Goal: Information Seeking & Learning: Check status

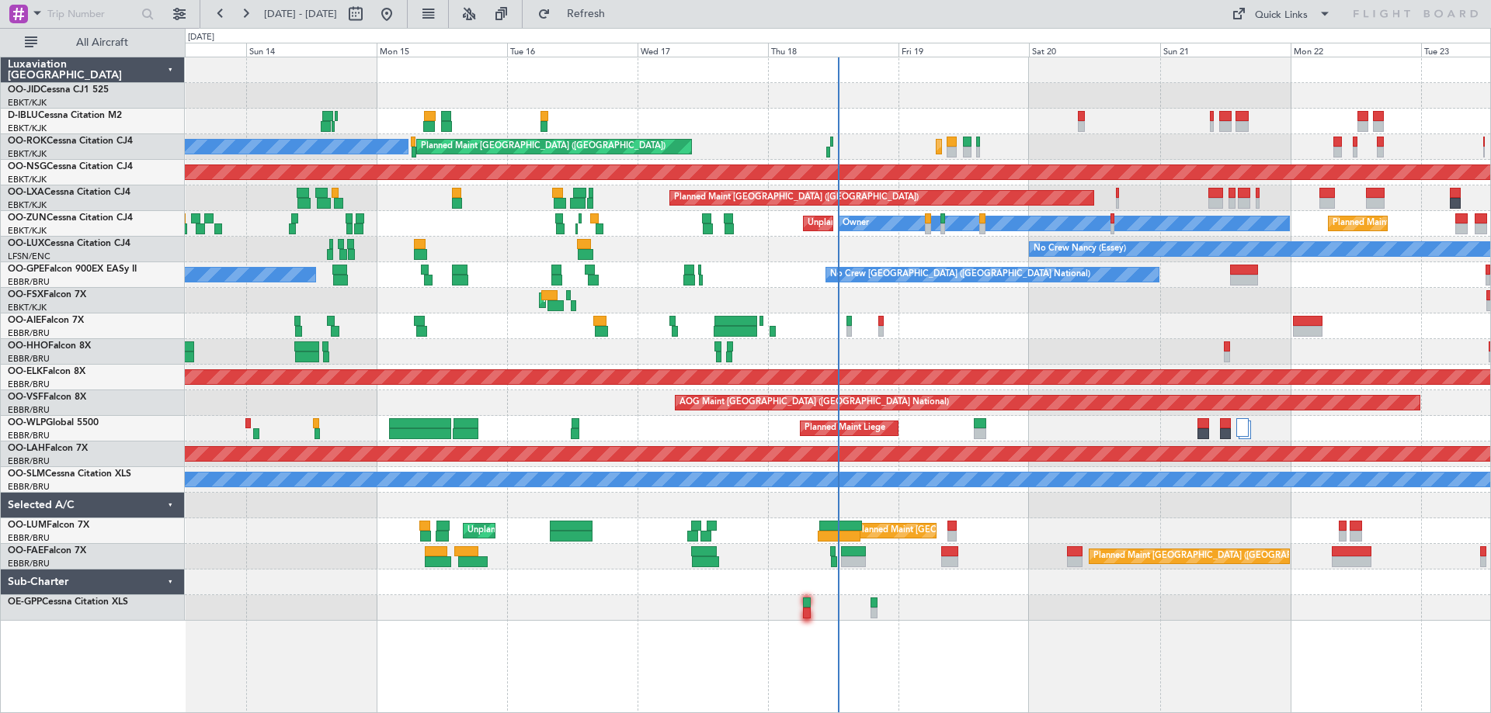
click at [480, 448] on div "No Crew [GEOGRAPHIC_DATA] ([GEOGRAPHIC_DATA] National) Planned Maint [GEOGRAPHI…" at bounding box center [837, 339] width 1305 height 564
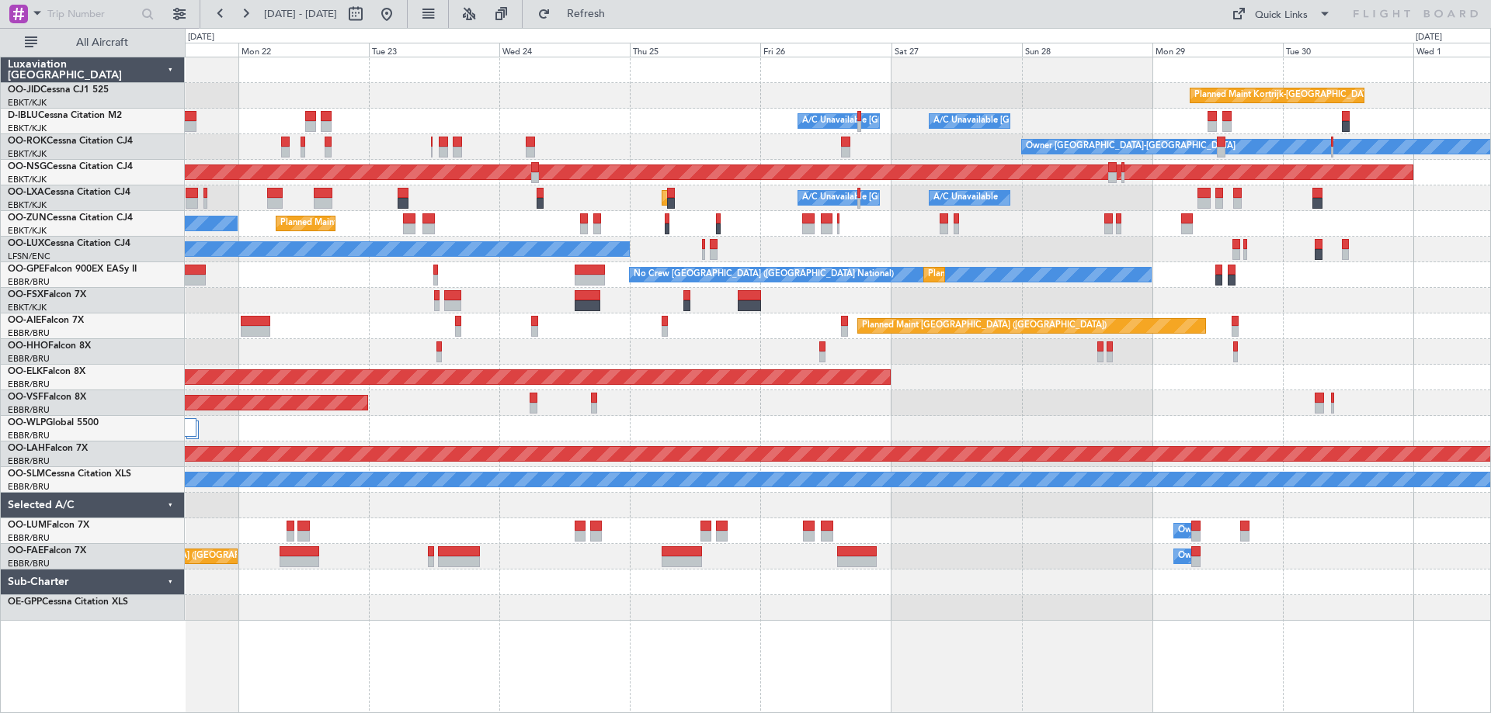
click at [802, 436] on div "Planned Maint Kortrijk-[GEOGRAPHIC_DATA] A/C Unavailable [GEOGRAPHIC_DATA] ([GE…" at bounding box center [837, 339] width 1305 height 564
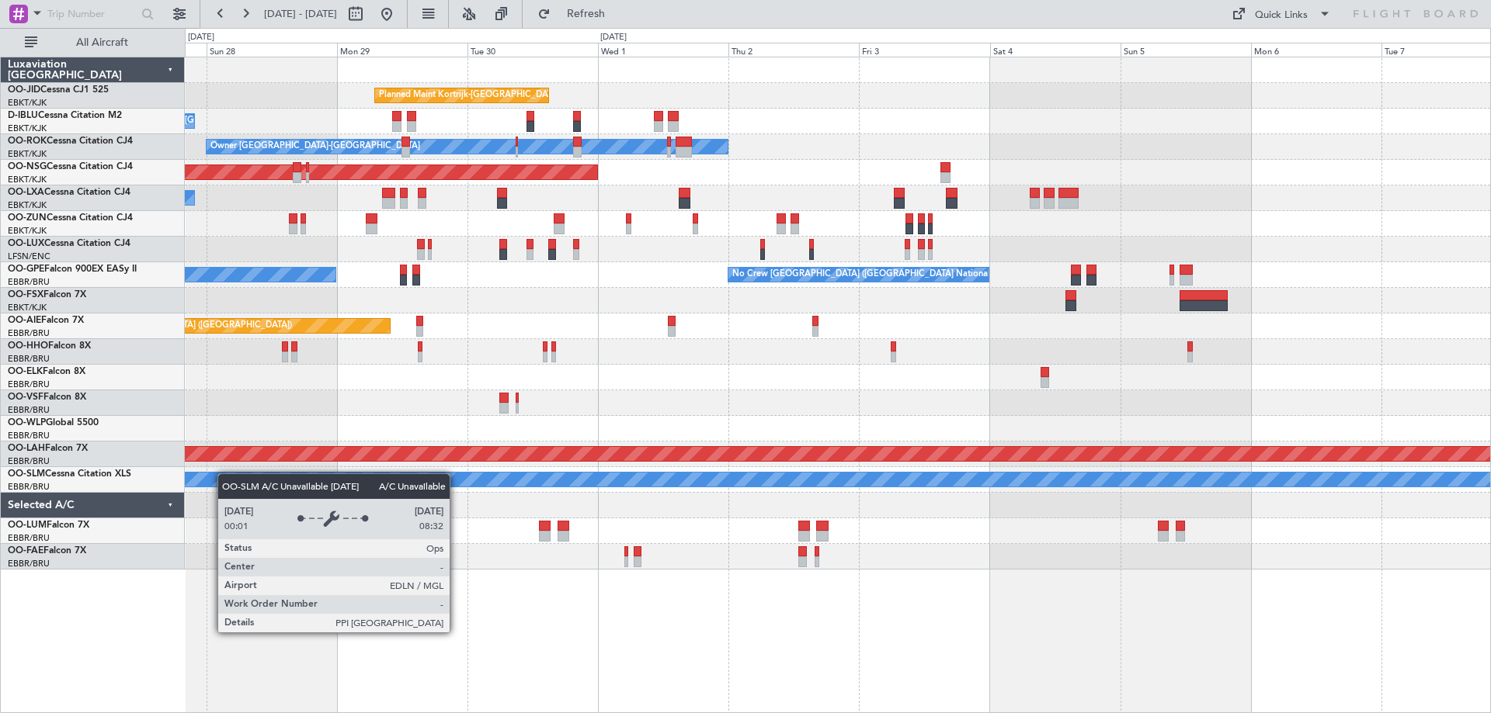
click at [213, 478] on div "Planned Maint Kortrijk-[GEOGRAPHIC_DATA] A/C Unavailable [GEOGRAPHIC_DATA]-[GEO…" at bounding box center [837, 313] width 1305 height 512
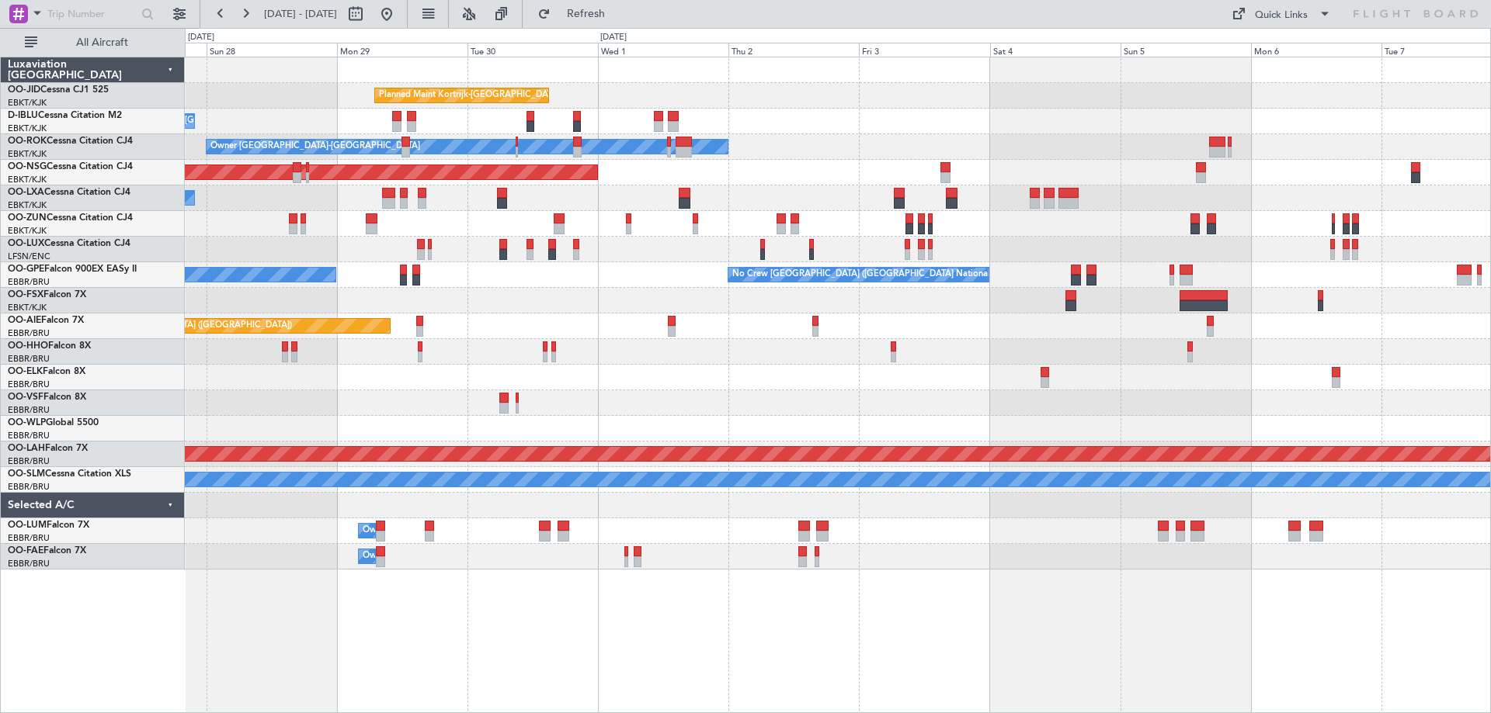
click at [1095, 185] on div "Planned Maint [GEOGRAPHIC_DATA] ([GEOGRAPHIC_DATA])" at bounding box center [837, 173] width 1305 height 26
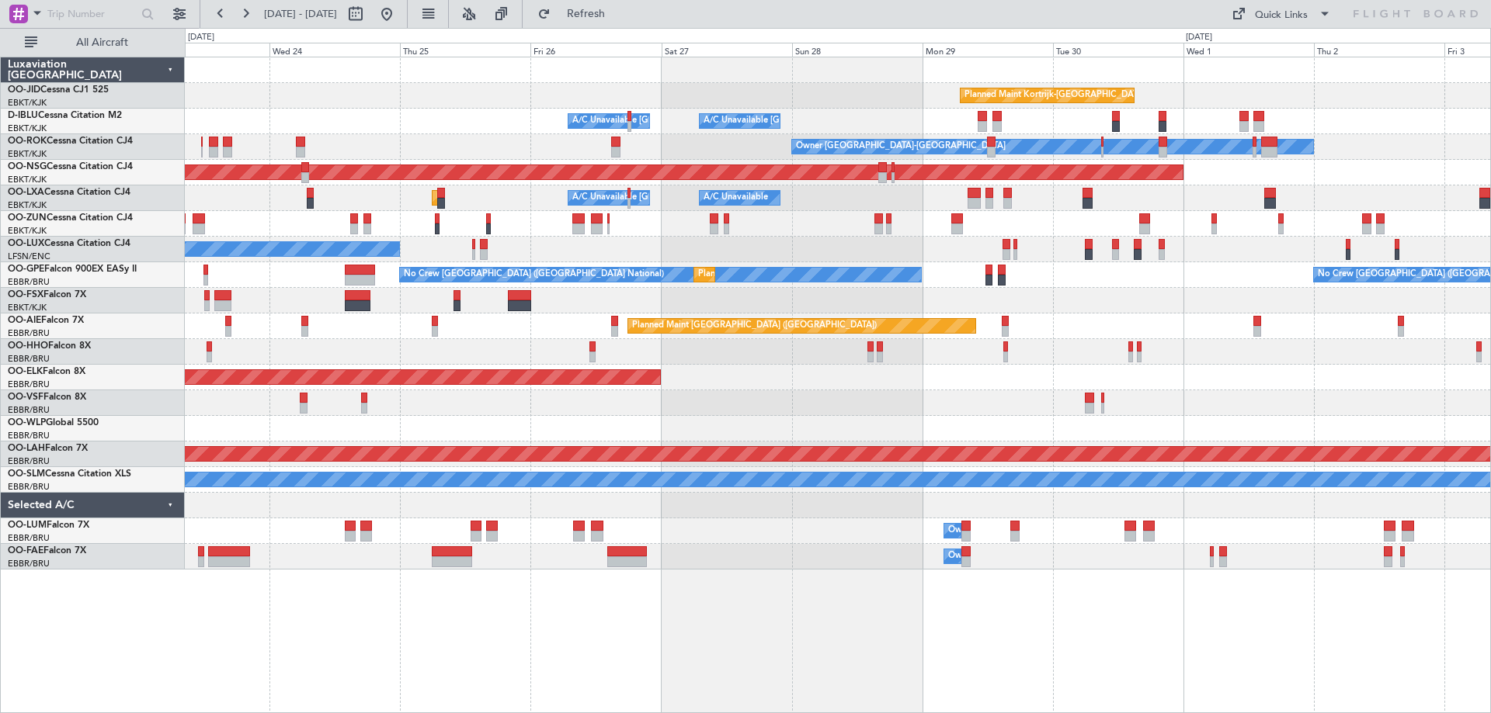
click at [1053, 342] on div "Planned Maint Kortrijk-[GEOGRAPHIC_DATA] A/C Unavailable [GEOGRAPHIC_DATA]-[GEO…" at bounding box center [837, 313] width 1305 height 512
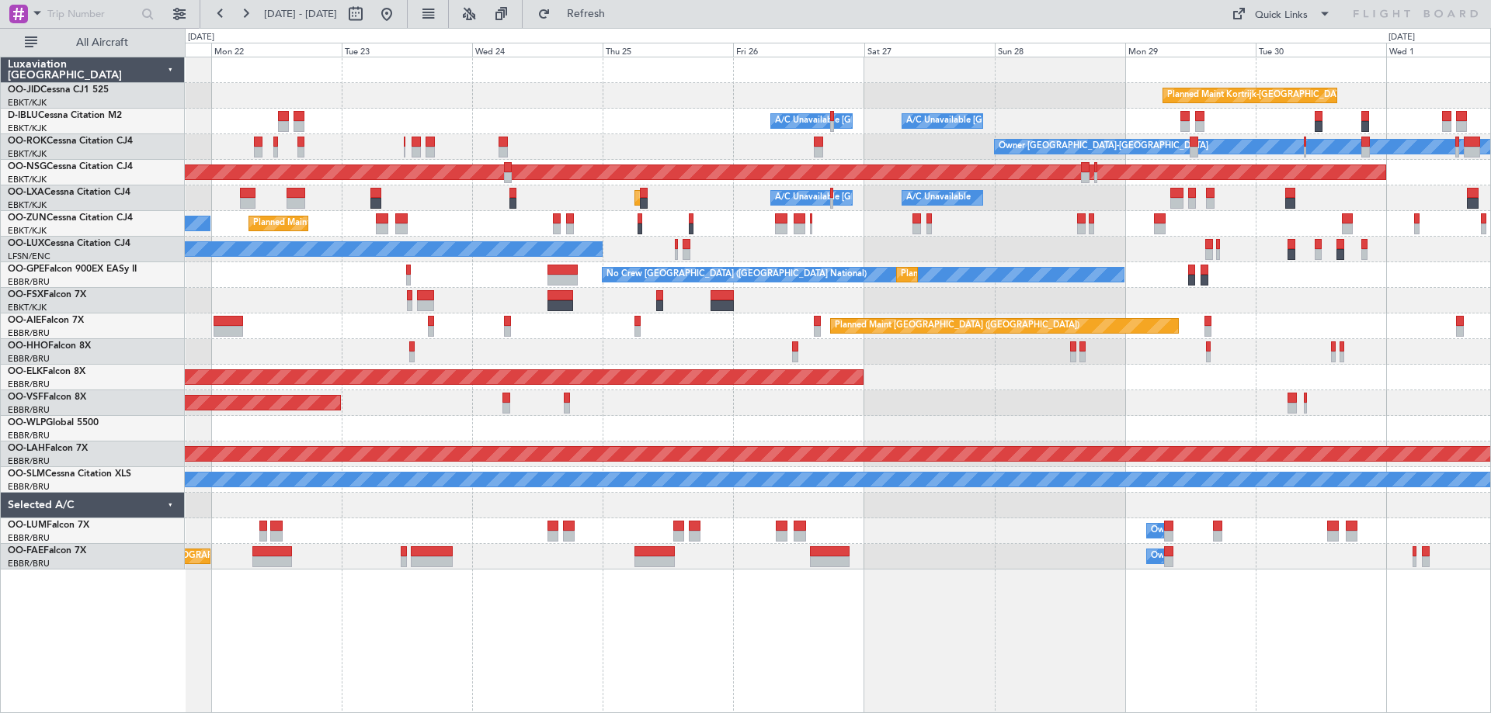
click at [1053, 425] on div at bounding box center [837, 429] width 1305 height 26
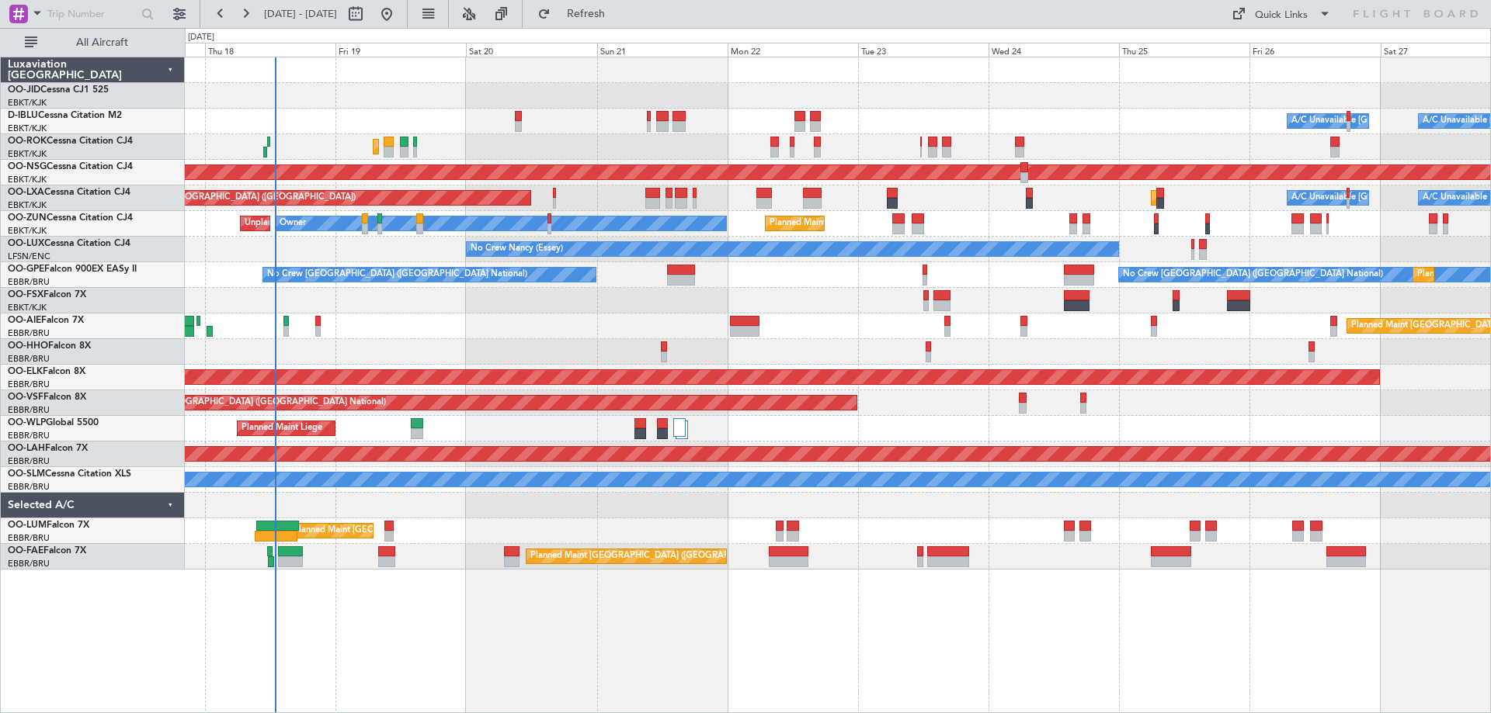
click at [826, 354] on div "Planned Maint Kortrijk-[GEOGRAPHIC_DATA] A/C Unavailable [GEOGRAPHIC_DATA]-[GEO…" at bounding box center [837, 313] width 1305 height 512
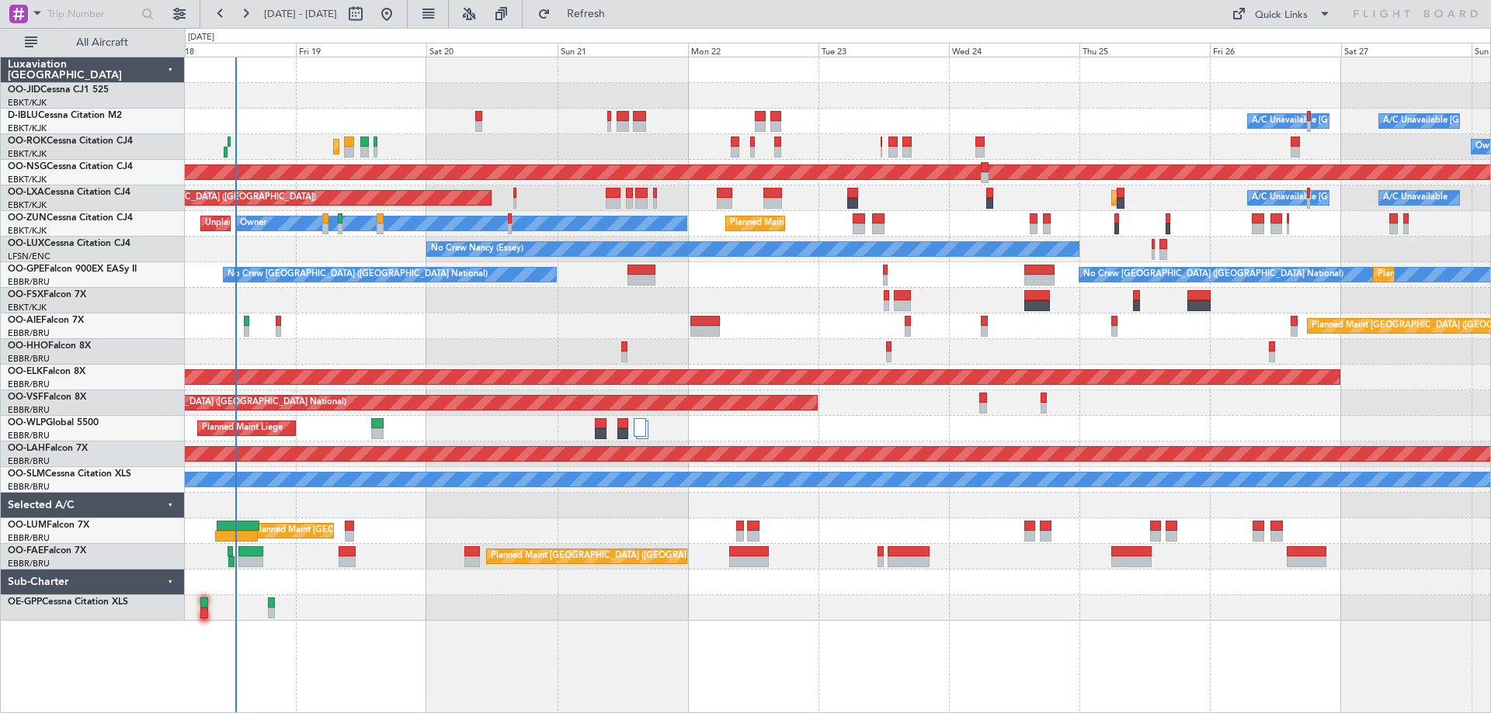
click at [440, 328] on div "Planned Maint [GEOGRAPHIC_DATA] ([GEOGRAPHIC_DATA])" at bounding box center [837, 327] width 1305 height 26
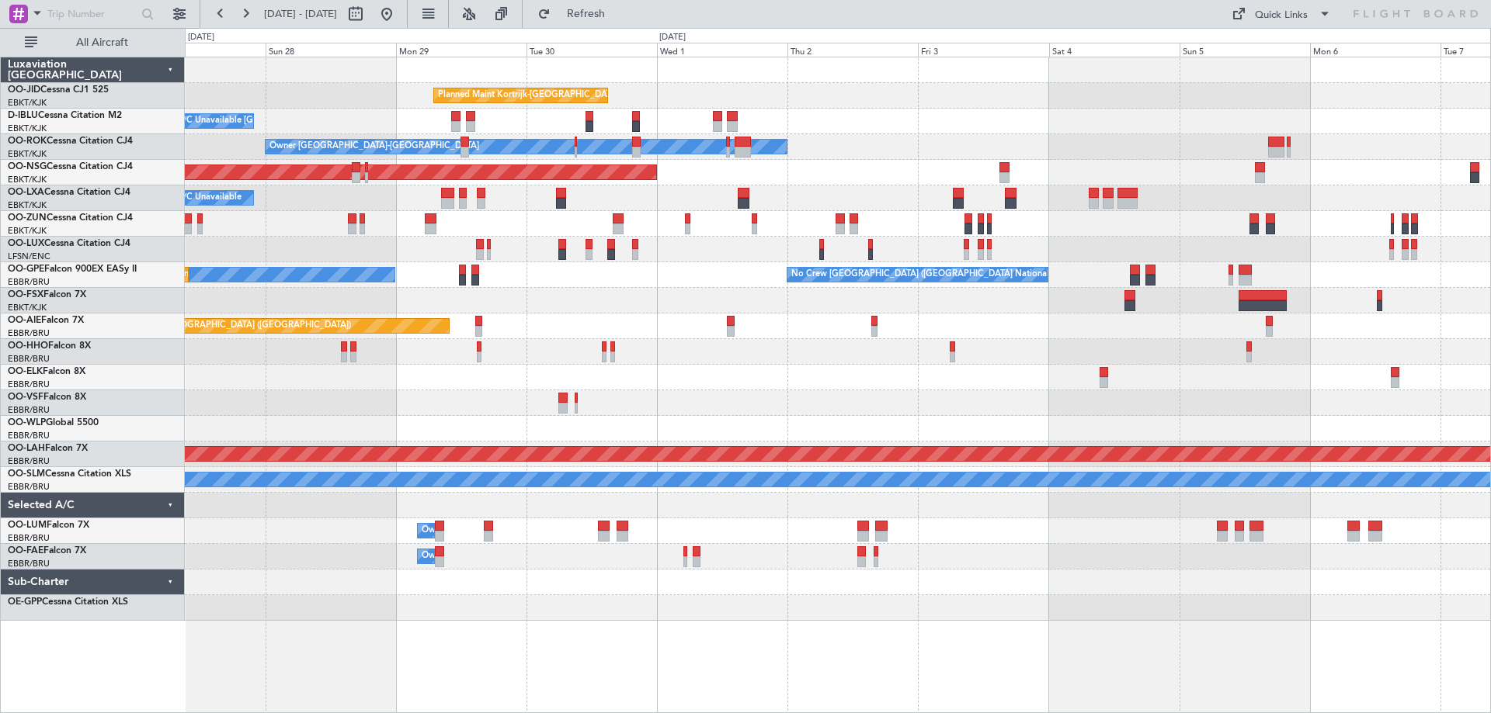
click at [83, 345] on div "Planned Maint Kortrijk-[GEOGRAPHIC_DATA] A/C Unavailable [GEOGRAPHIC_DATA]-[GEO…" at bounding box center [745, 370] width 1491 height 685
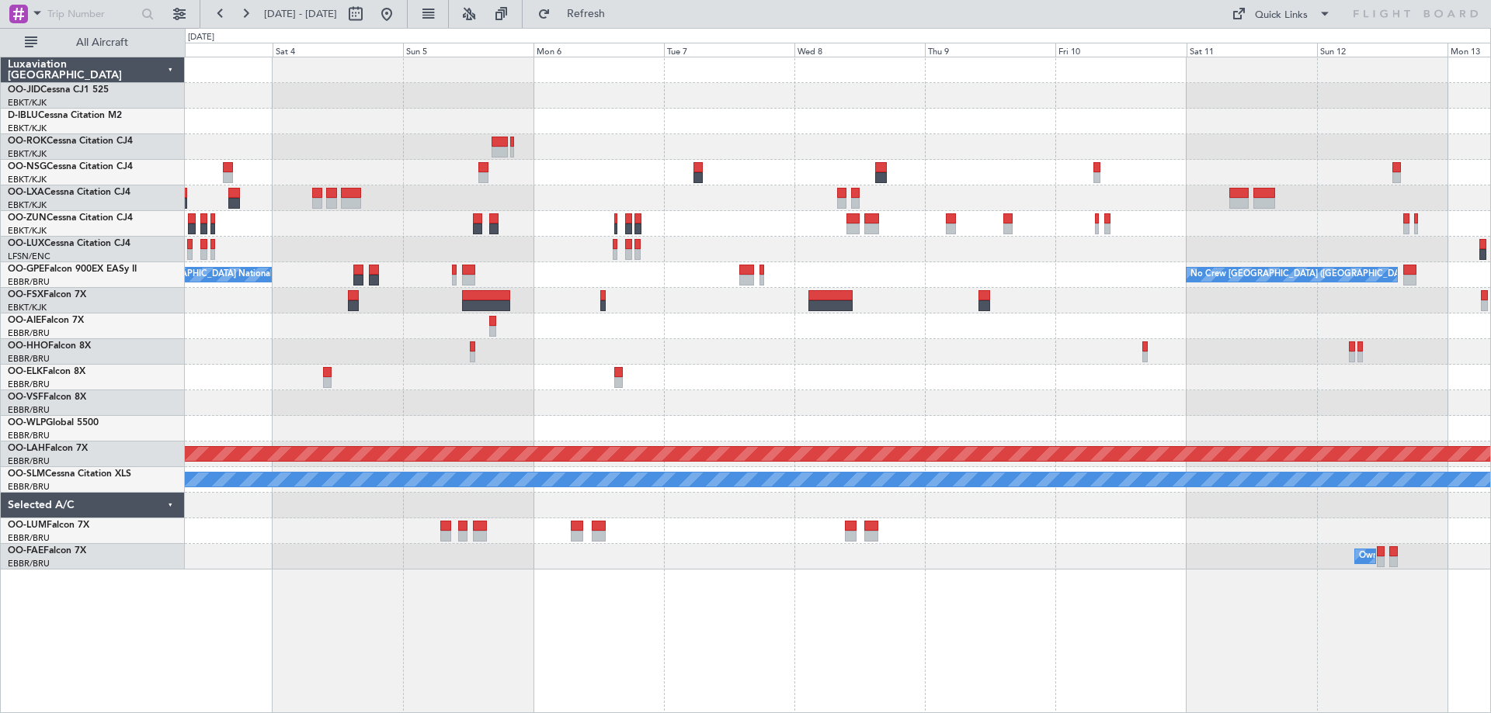
click at [227, 571] on div "Owner [GEOGRAPHIC_DATA]-[GEOGRAPHIC_DATA] Planned Maint [GEOGRAPHIC_DATA] ([GEO…" at bounding box center [838, 385] width 1306 height 657
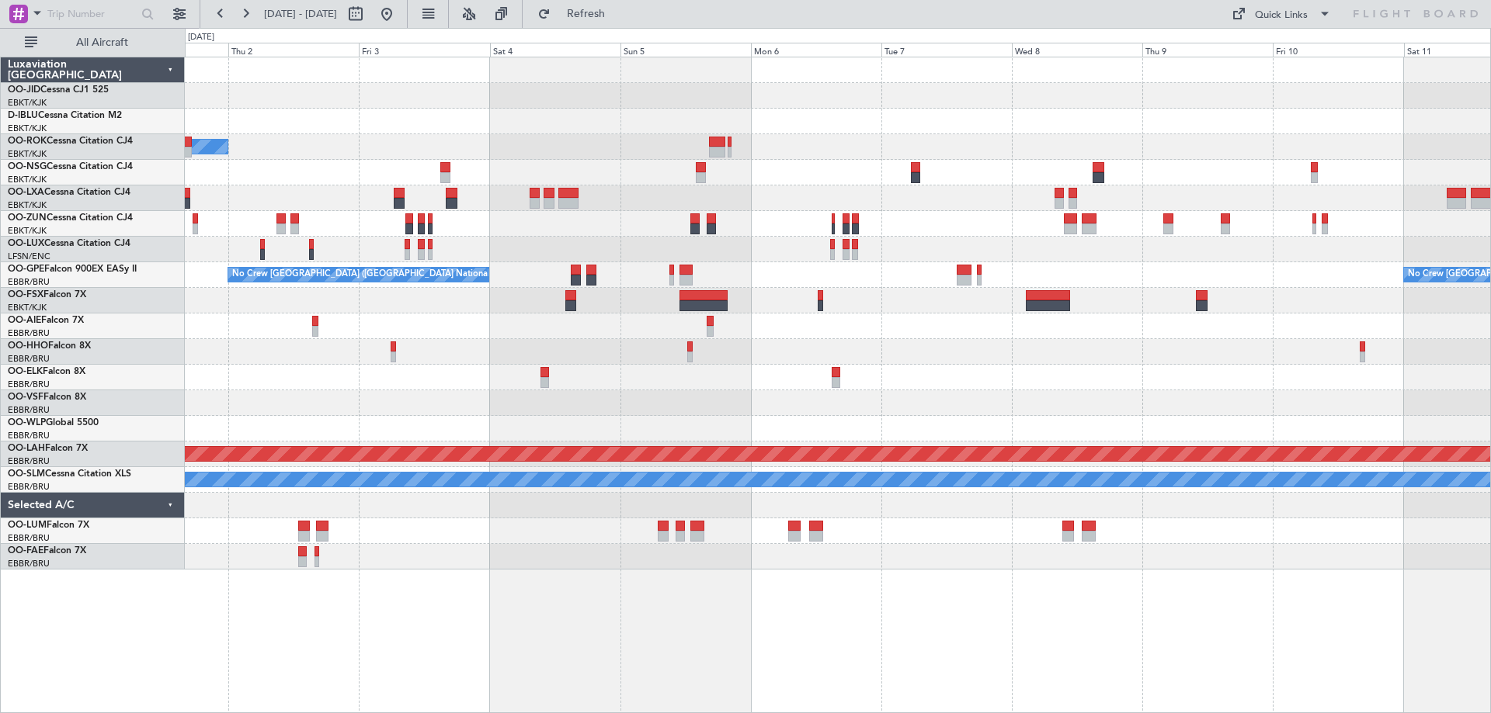
click at [810, 223] on div "Planned Maint Kortrijk-[GEOGRAPHIC_DATA] Owner [GEOGRAPHIC_DATA]-[GEOGRAPHIC_DA…" at bounding box center [837, 313] width 1305 height 512
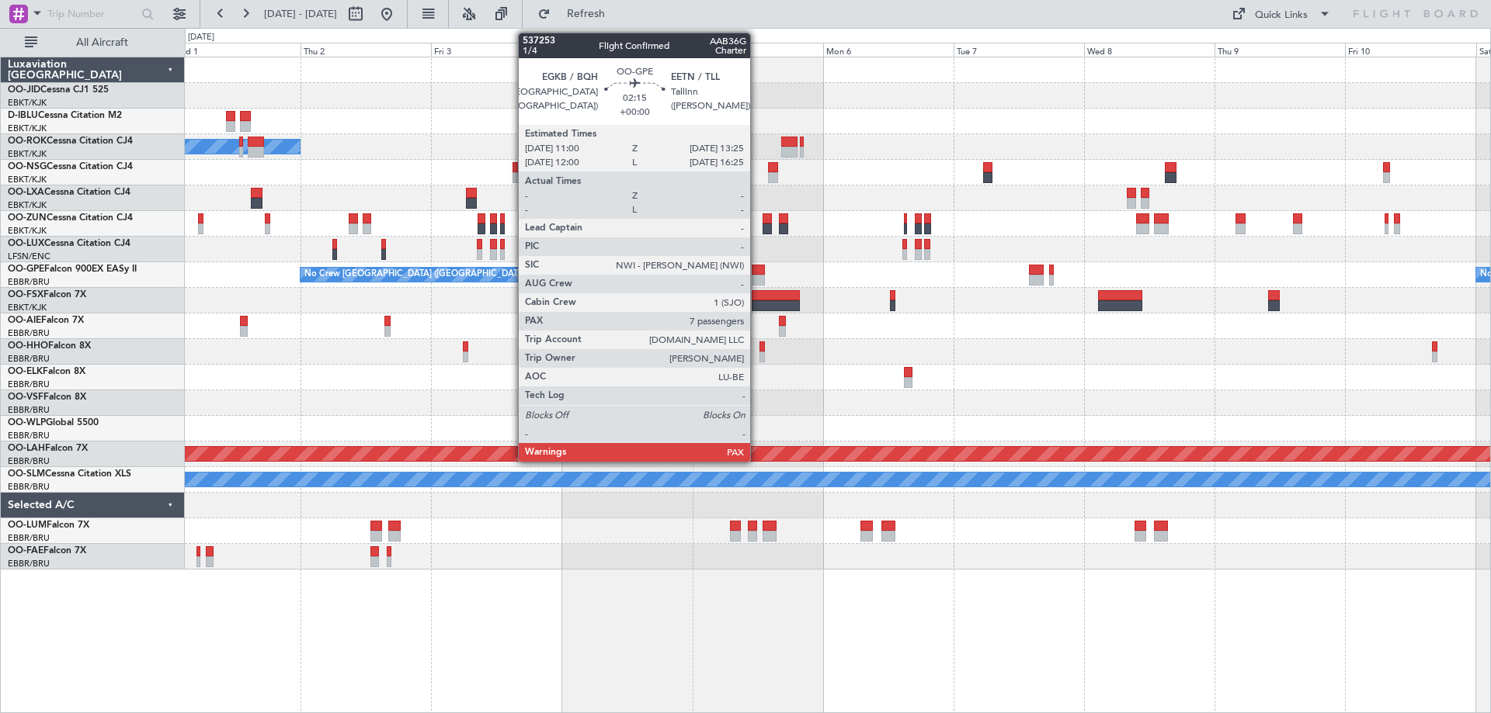
click at [757, 276] on div at bounding box center [757, 280] width 13 height 11
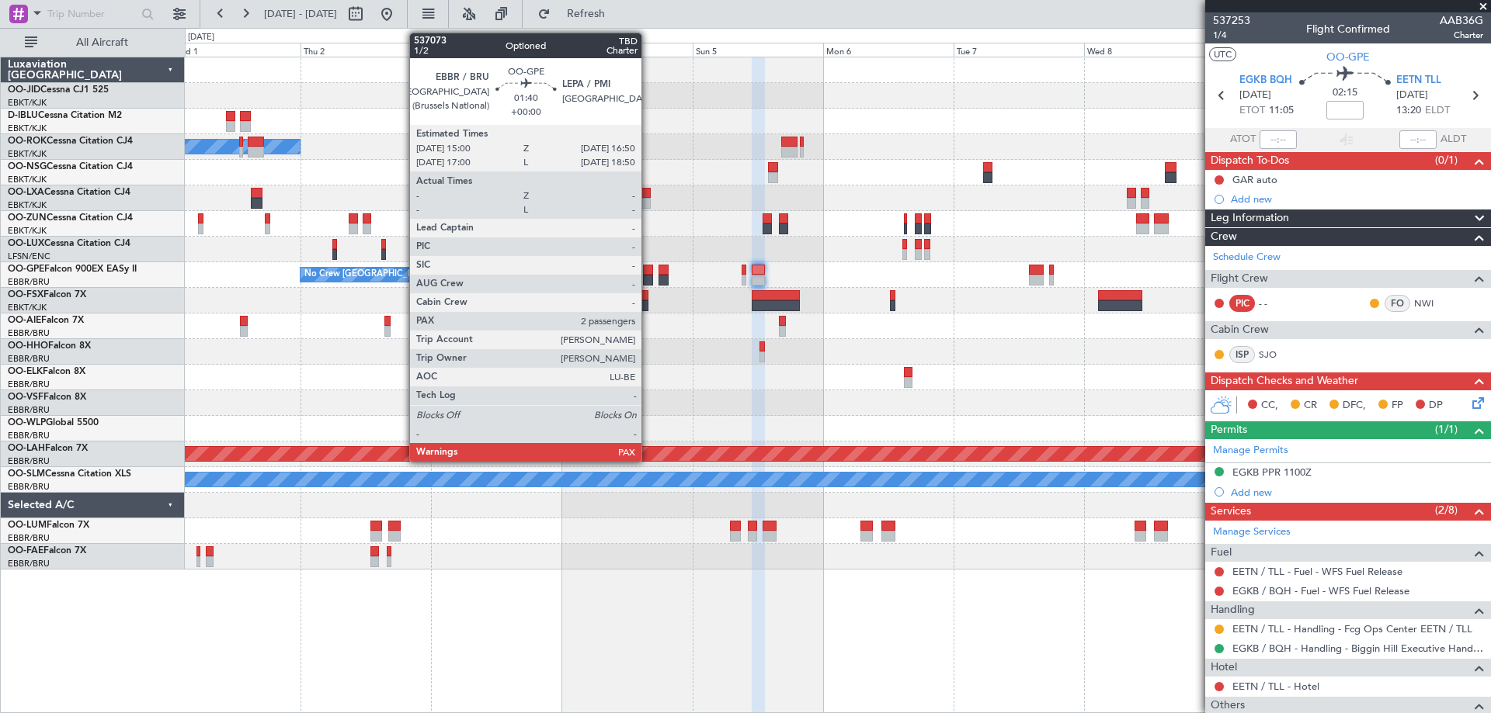
click at [234, 300] on div "Planned Maint Kortrijk-[GEOGRAPHIC_DATA] Owner [GEOGRAPHIC_DATA]-[GEOGRAPHIC_DA…" at bounding box center [837, 313] width 1305 height 512
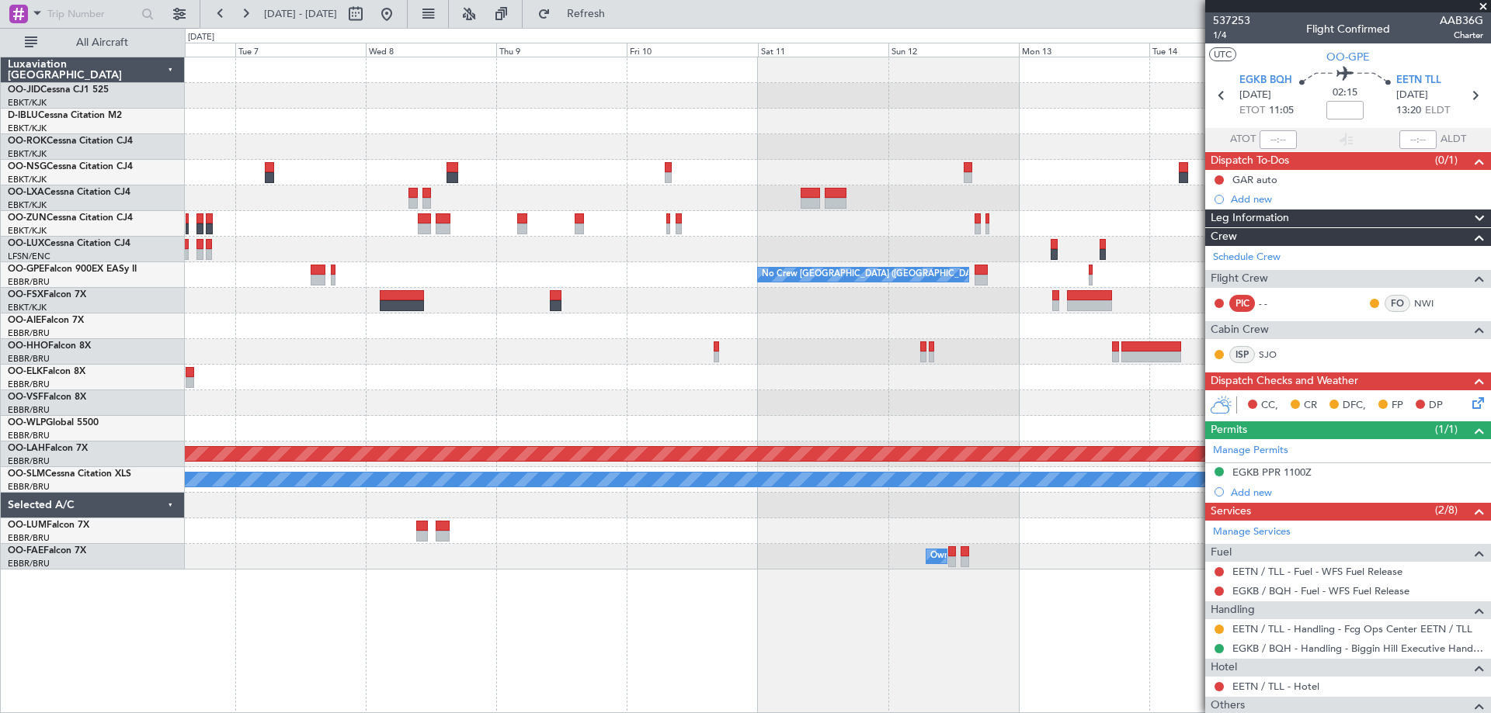
click at [533, 317] on div "No Crew [GEOGRAPHIC_DATA] ([GEOGRAPHIC_DATA] National) Planned [GEOGRAPHIC_DATA…" at bounding box center [837, 313] width 1305 height 512
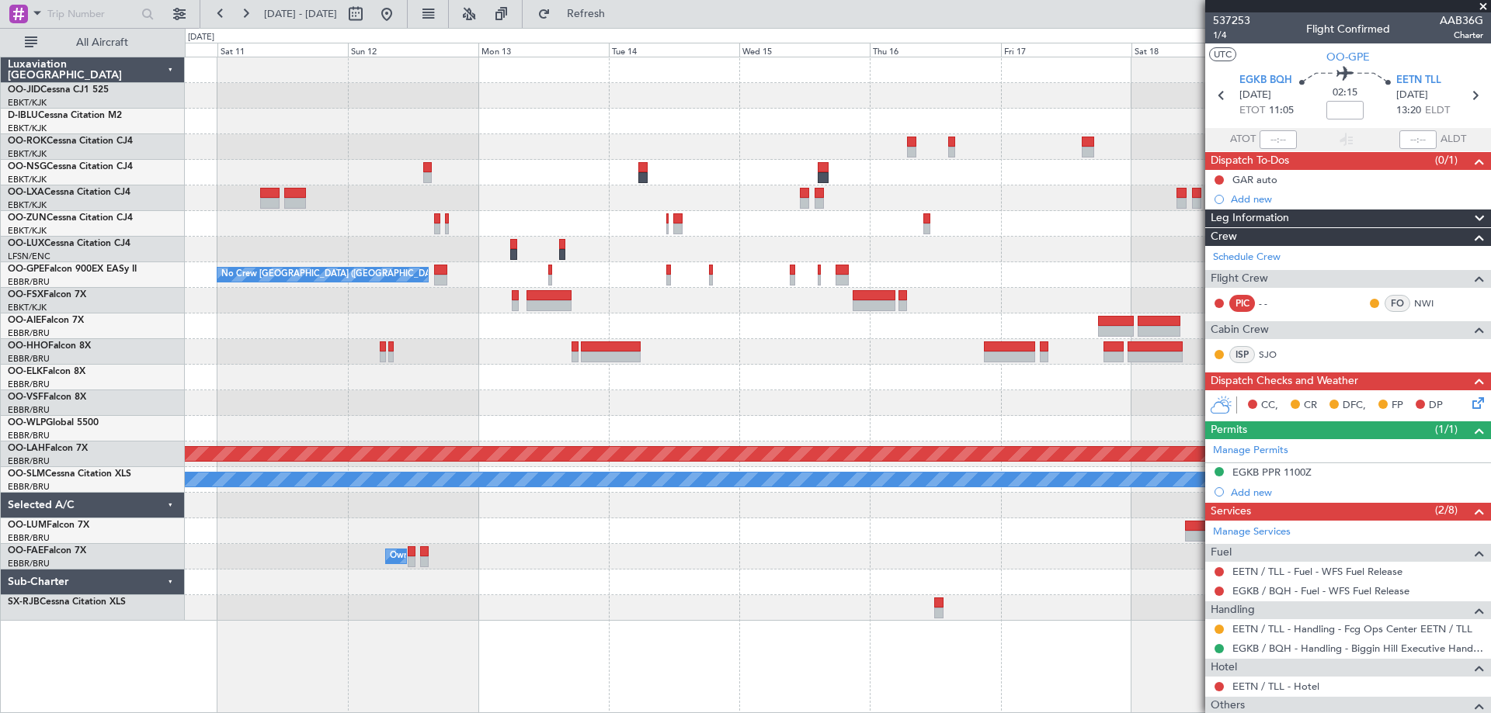
click at [669, 312] on div "No Crew [GEOGRAPHIC_DATA] ([GEOGRAPHIC_DATA] National) No Crew [GEOGRAPHIC_DATA…" at bounding box center [837, 339] width 1305 height 564
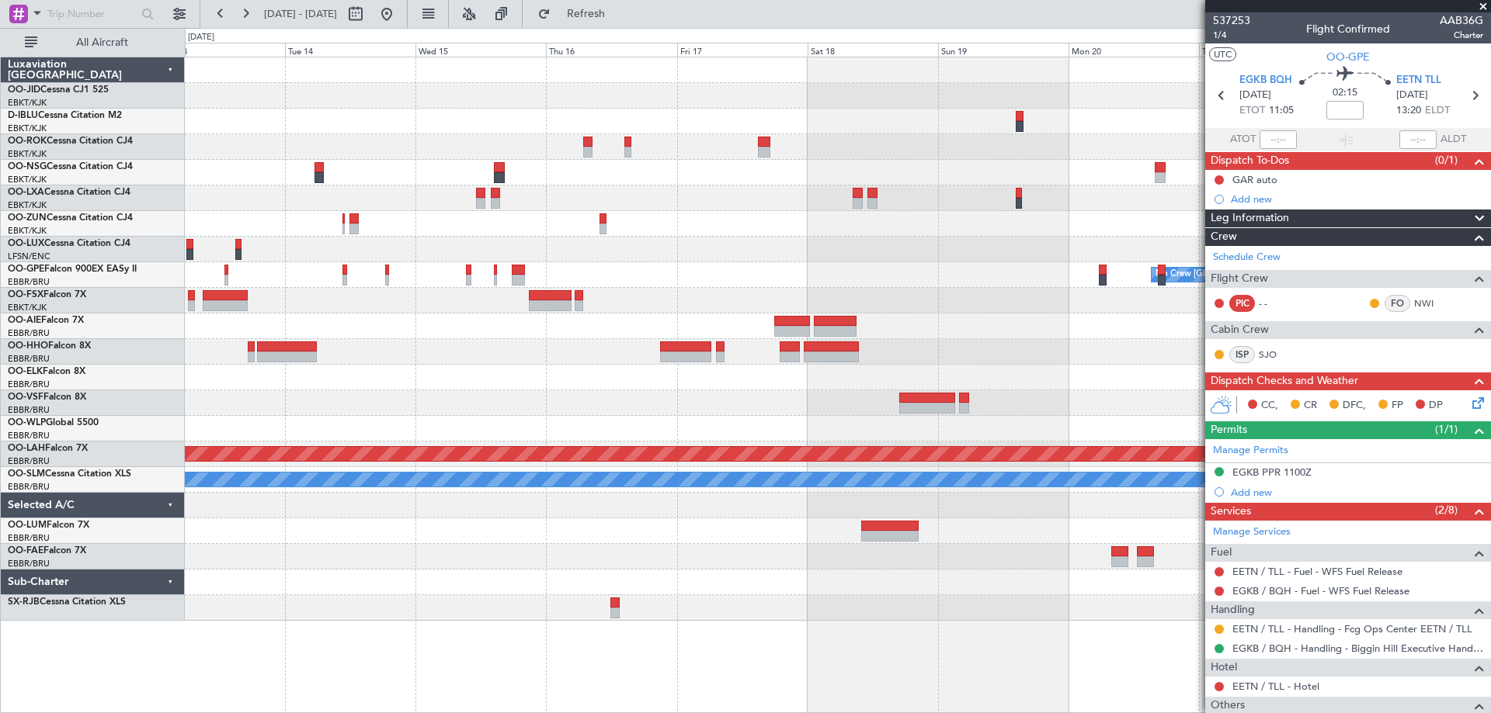
click at [706, 303] on div "No Crew [GEOGRAPHIC_DATA] ([GEOGRAPHIC_DATA] National) Planned Maint Nurnberg N…" at bounding box center [837, 339] width 1305 height 564
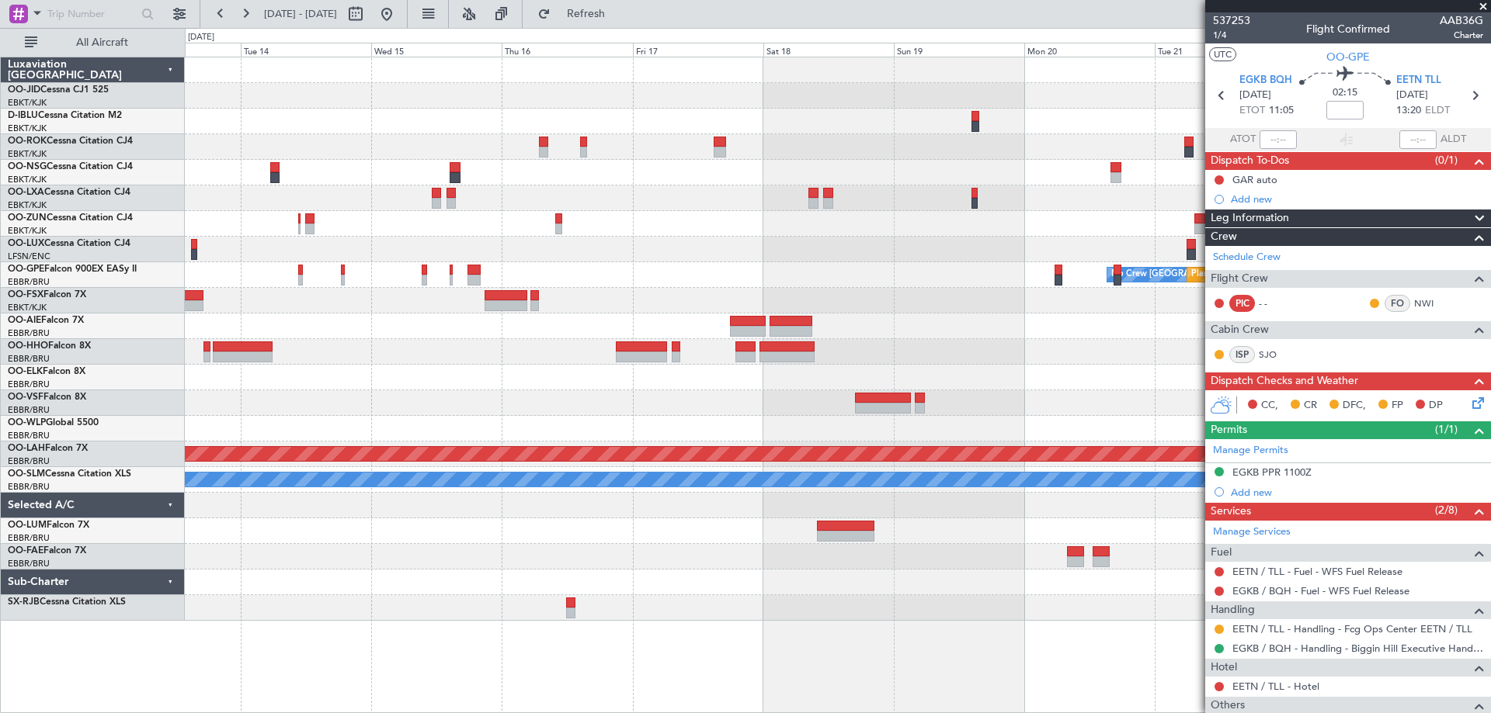
click at [364, 282] on div "No Crew [GEOGRAPHIC_DATA] ([GEOGRAPHIC_DATA] National) Planned Maint Nurnberg N…" at bounding box center [837, 339] width 1305 height 564
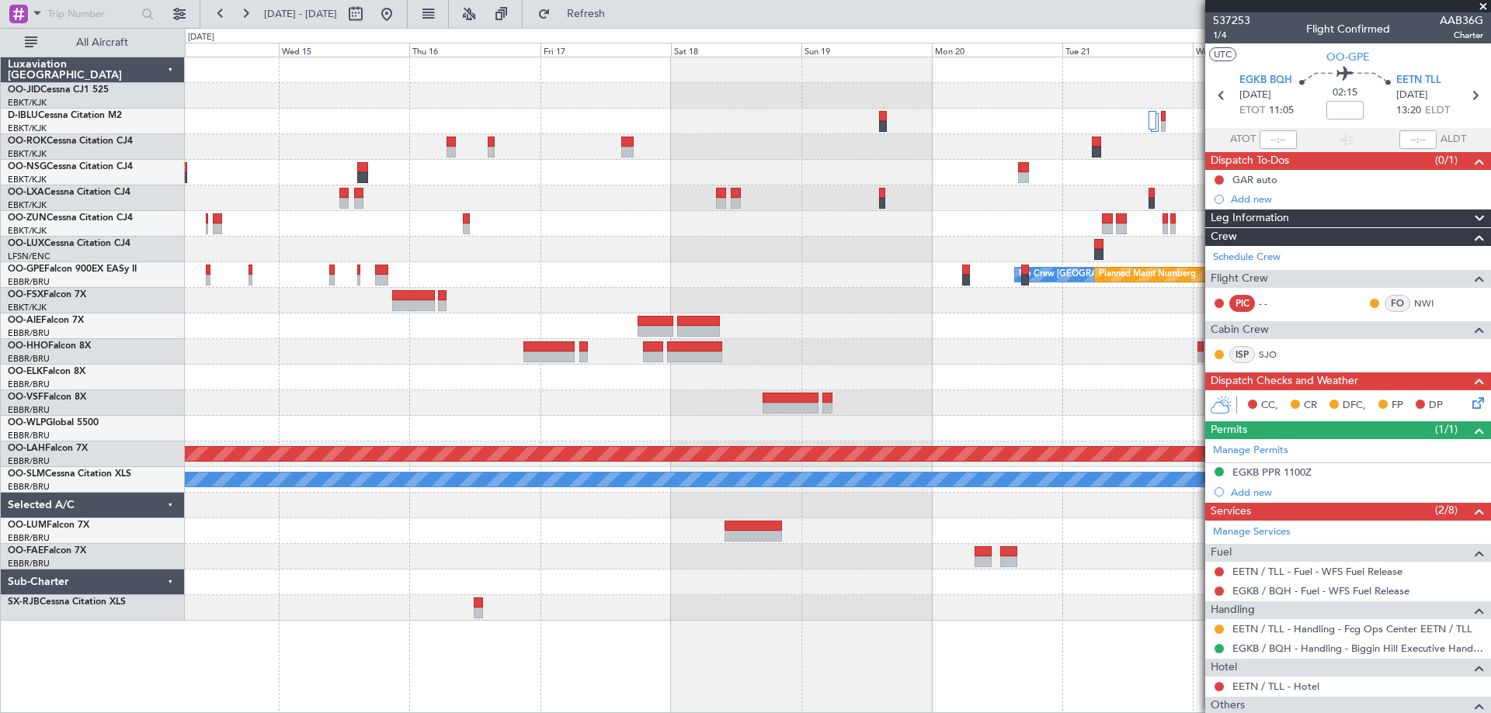
click at [347, 278] on div "No Crew [GEOGRAPHIC_DATA] ([GEOGRAPHIC_DATA] National) Planned Maint Nurnberg N…" at bounding box center [837, 339] width 1305 height 564
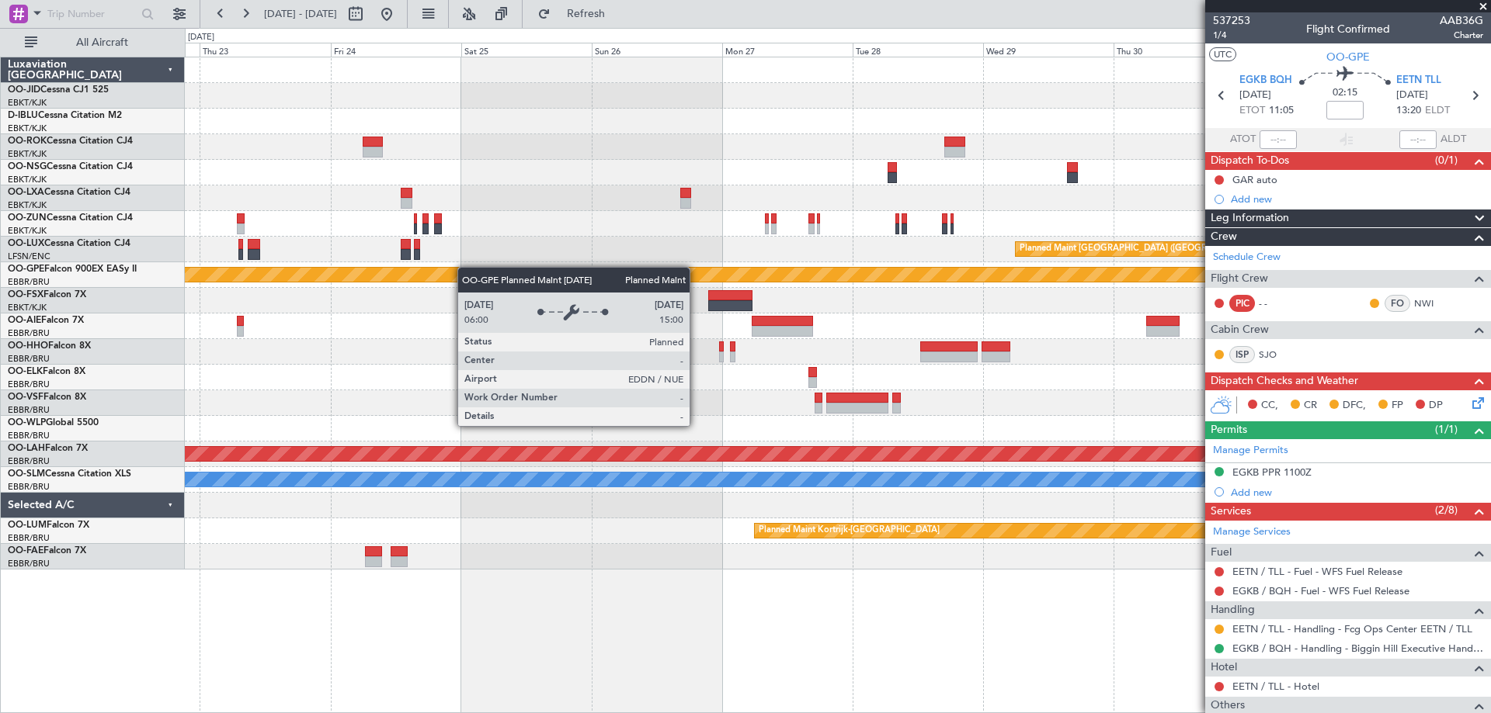
click at [411, 276] on div "Planned Maint [GEOGRAPHIC_DATA] ([GEOGRAPHIC_DATA]) No Crew [GEOGRAPHIC_DATA] (…" at bounding box center [837, 313] width 1305 height 512
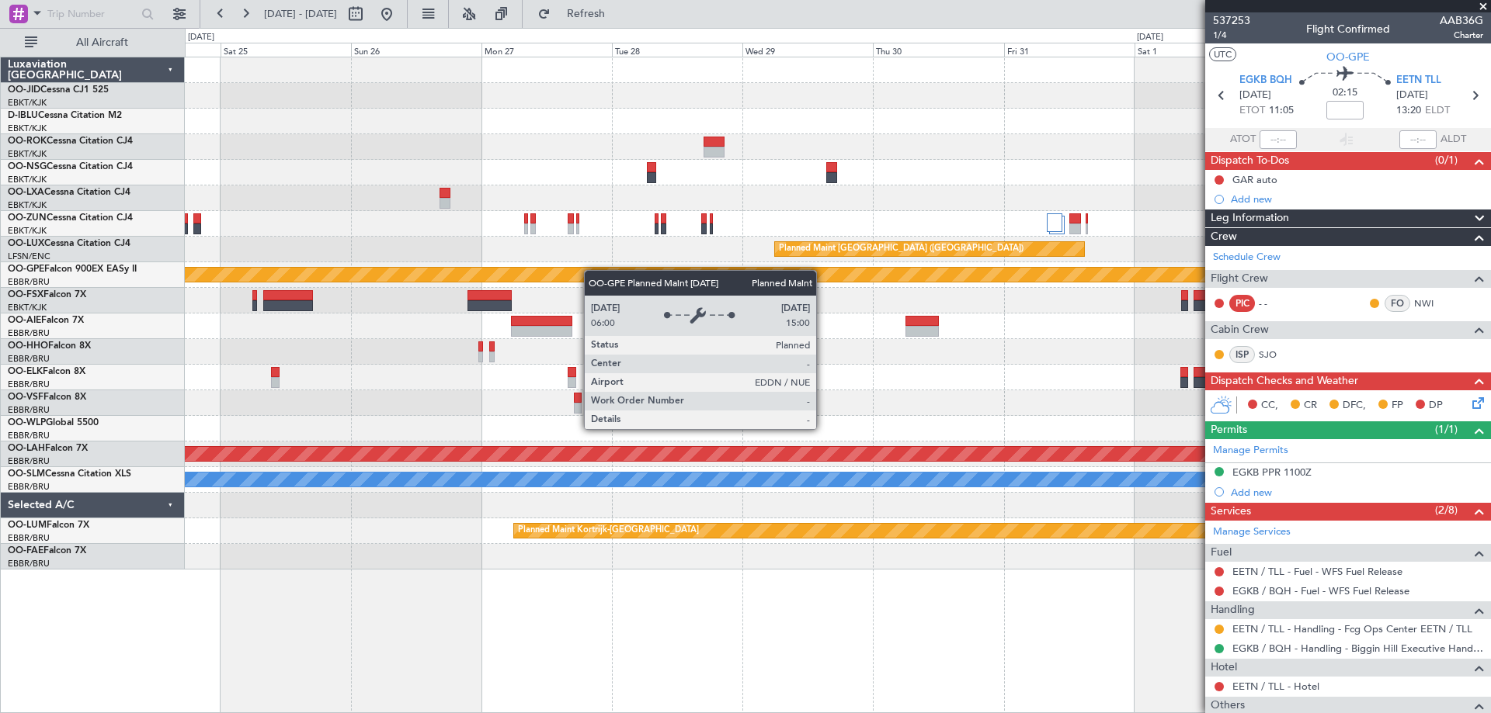
click at [544, 273] on div "Planned Maint [GEOGRAPHIC_DATA] ([GEOGRAPHIC_DATA]) Planned Maint [GEOGRAPHIC_D…" at bounding box center [837, 313] width 1305 height 512
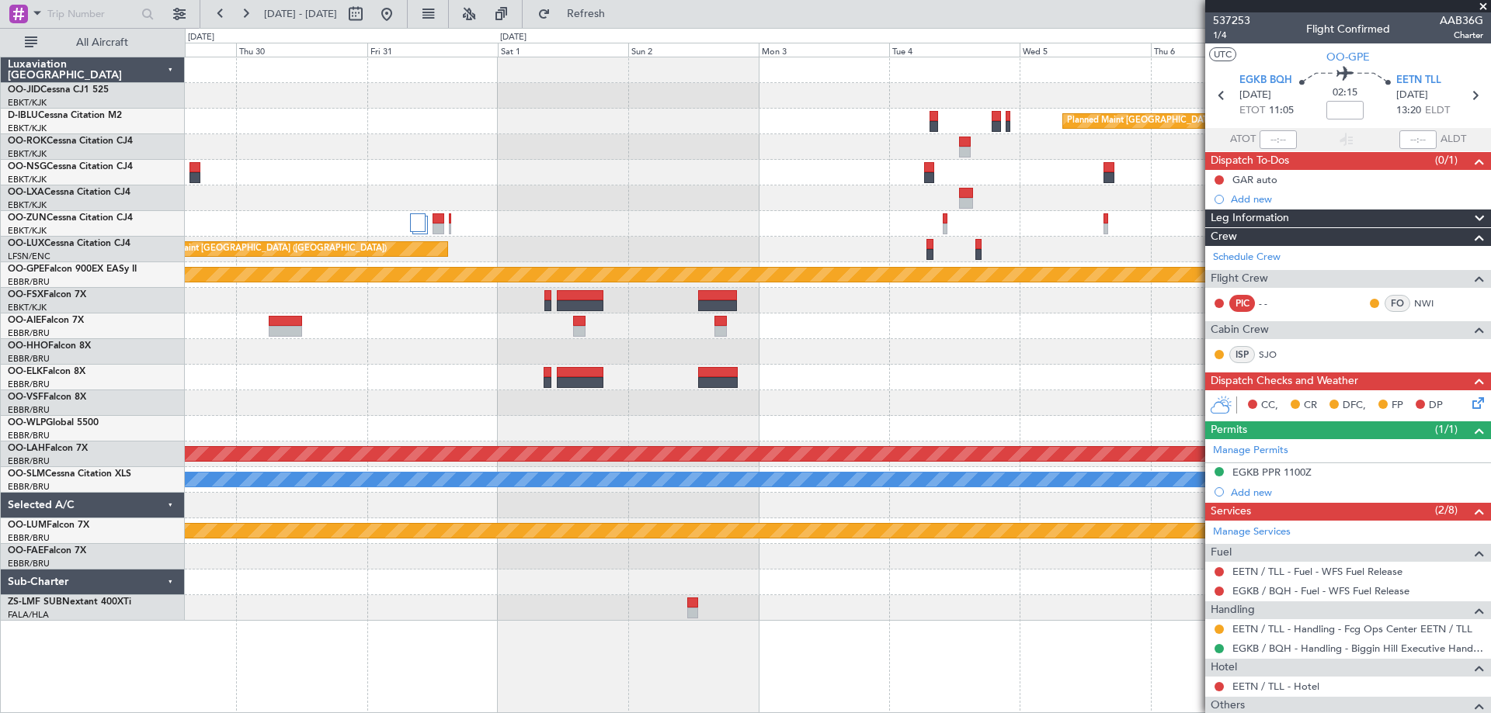
click at [123, 412] on div "Planned Maint [GEOGRAPHIC_DATA] ([GEOGRAPHIC_DATA]) Planned Maint [GEOGRAPHIC_D…" at bounding box center [745, 370] width 1491 height 685
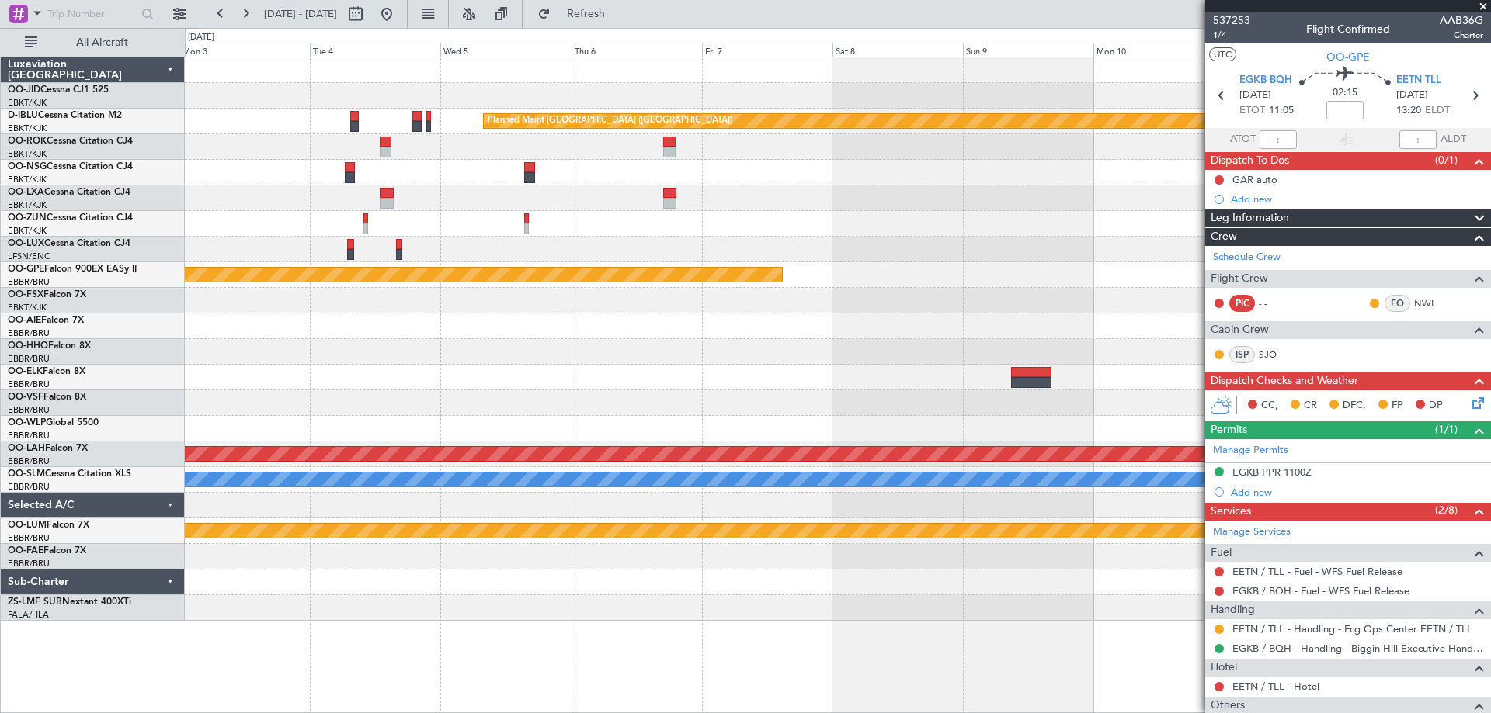
click at [640, 304] on div "Planned Maint [GEOGRAPHIC_DATA] ([GEOGRAPHIC_DATA]) Planned Maint [GEOGRAPHIC_D…" at bounding box center [837, 339] width 1305 height 564
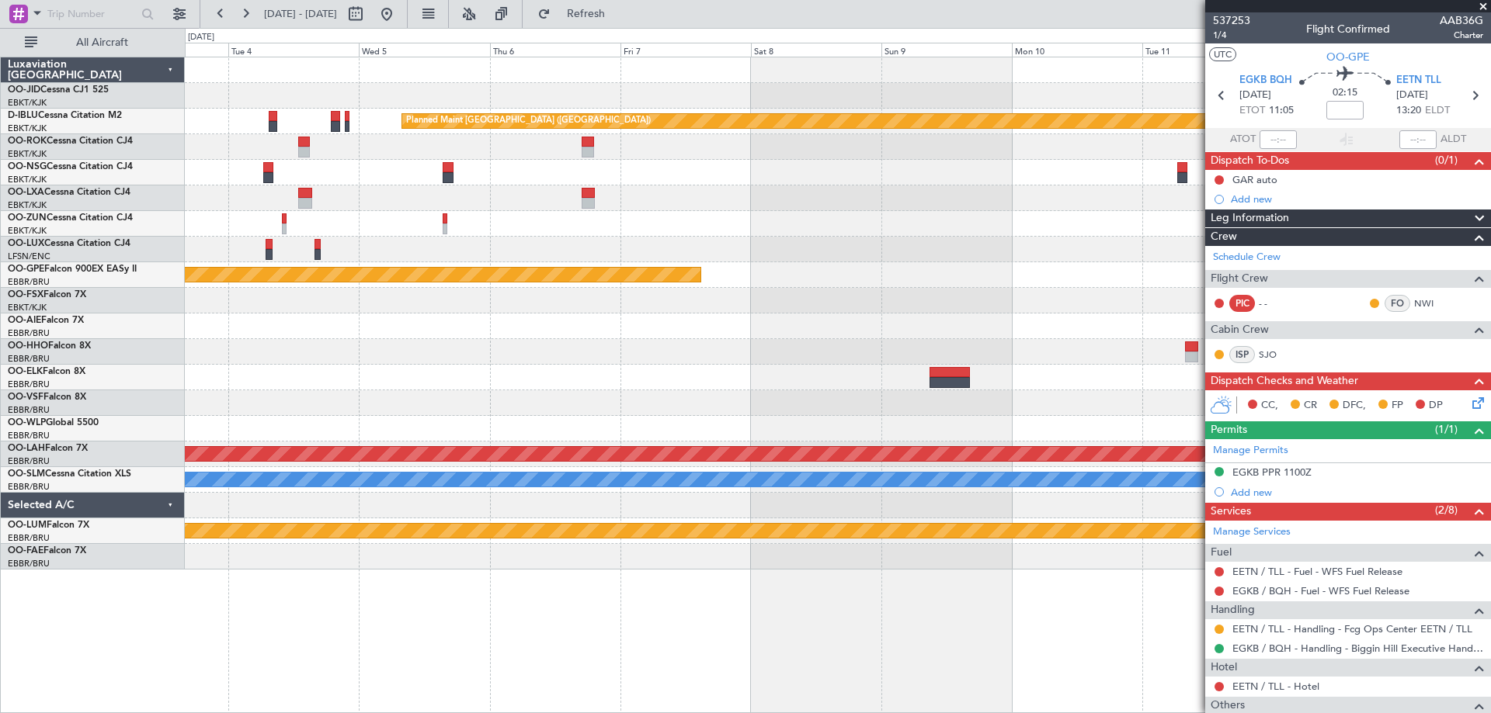
click at [435, 321] on div "Planned Maint [GEOGRAPHIC_DATA] ([GEOGRAPHIC_DATA]) Planned Maint Nurnberg Plan…" at bounding box center [837, 313] width 1305 height 512
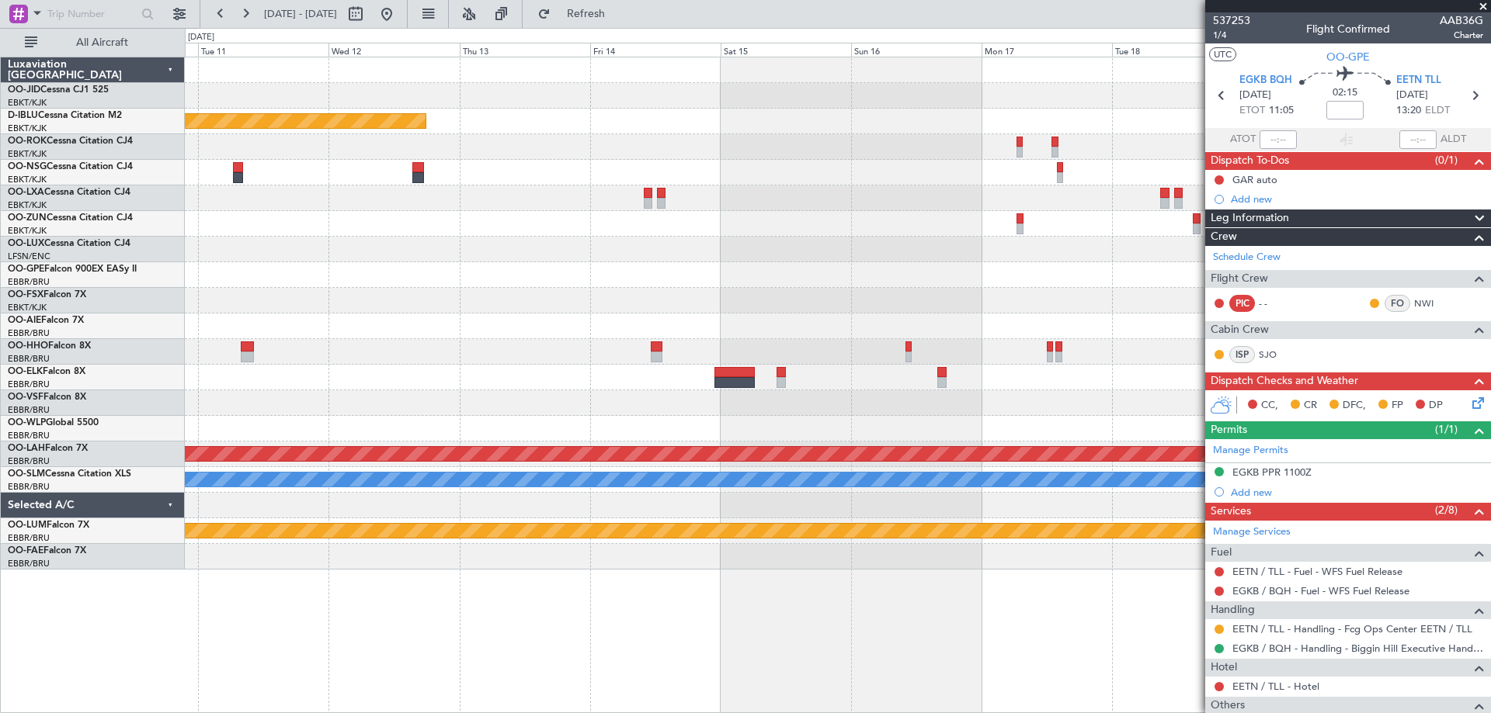
click at [216, 241] on div "Planned Maint [GEOGRAPHIC_DATA] ([GEOGRAPHIC_DATA]) No Crew [GEOGRAPHIC_DATA] (…" at bounding box center [837, 313] width 1305 height 512
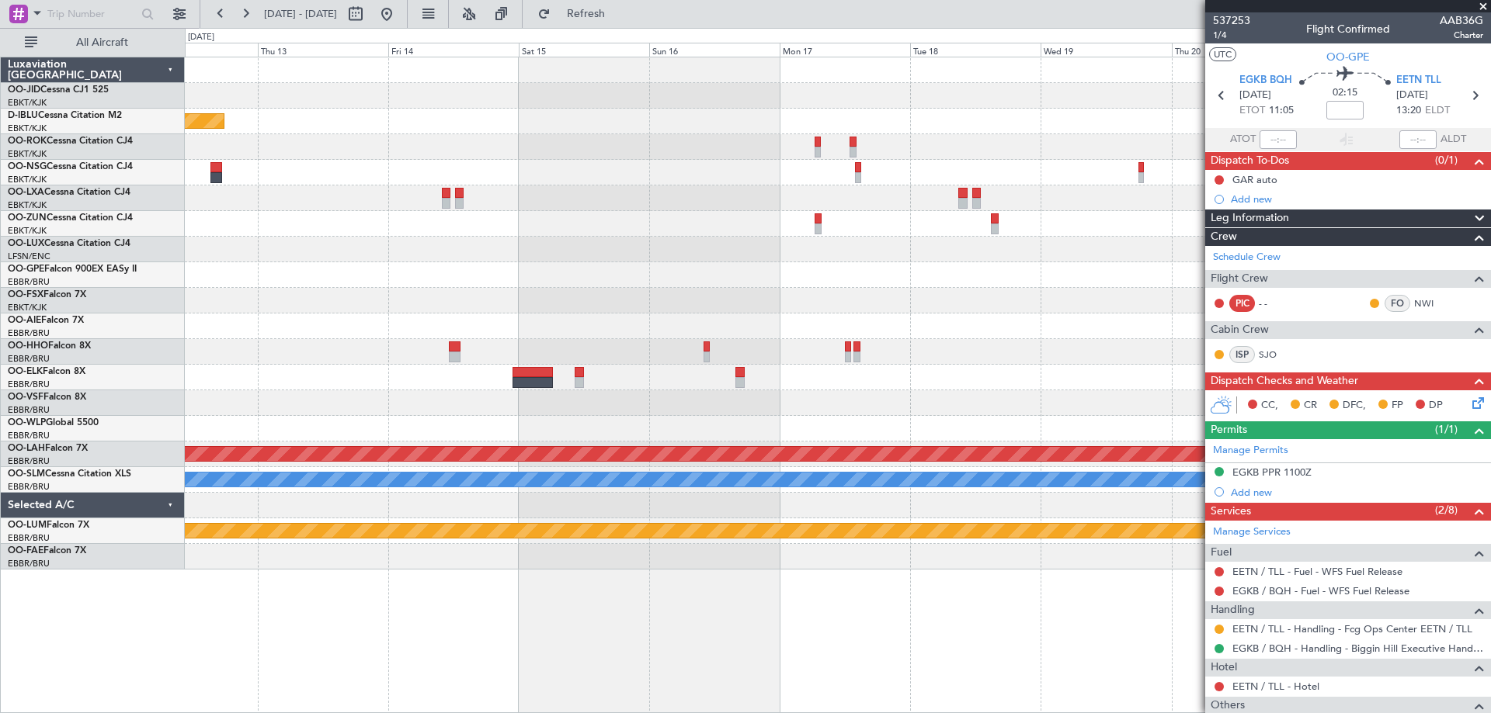
click at [554, 272] on div "Planned Maint [GEOGRAPHIC_DATA] ([GEOGRAPHIC_DATA]) No Crew [GEOGRAPHIC_DATA] (…" at bounding box center [837, 313] width 1305 height 512
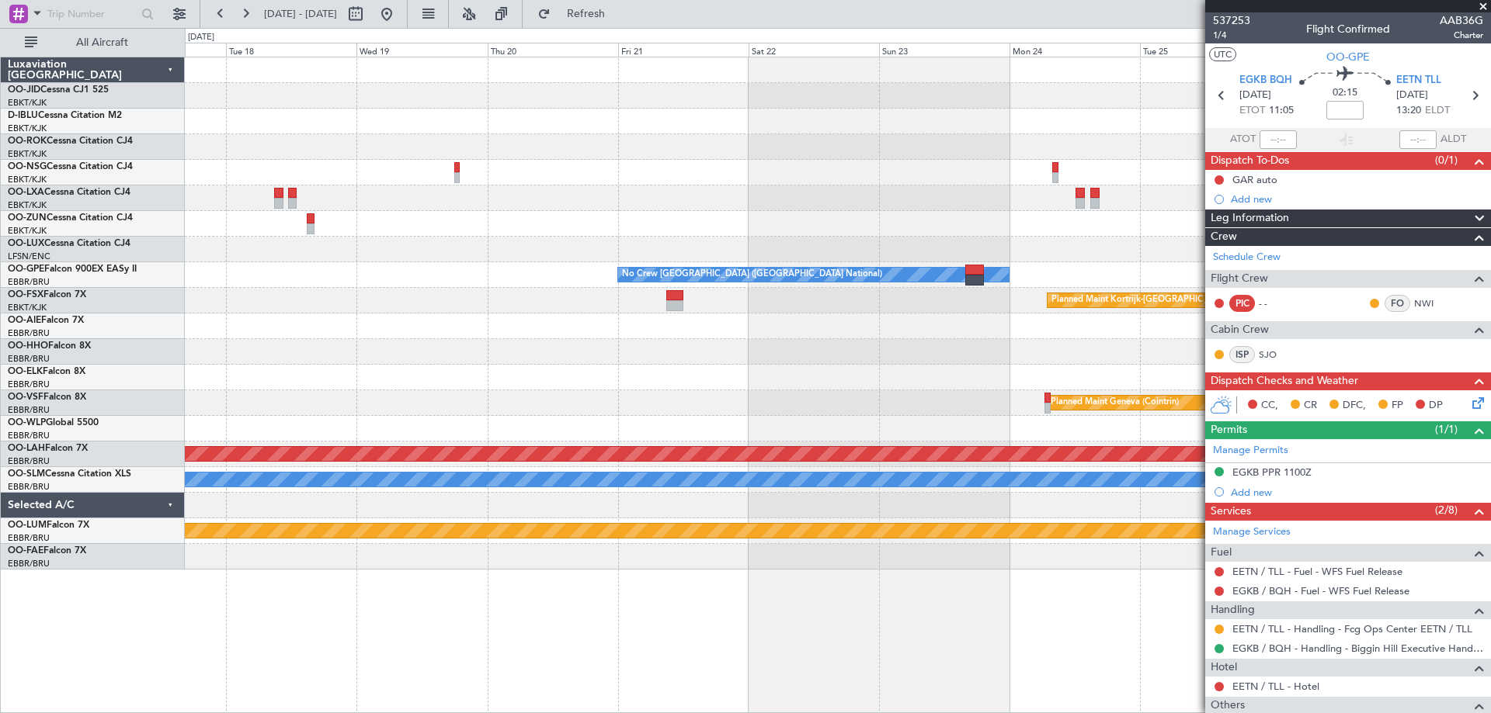
click at [291, 299] on div "Owner [GEOGRAPHIC_DATA]-[GEOGRAPHIC_DATA] No Crew [GEOGRAPHIC_DATA] (Brussels N…" at bounding box center [837, 313] width 1305 height 512
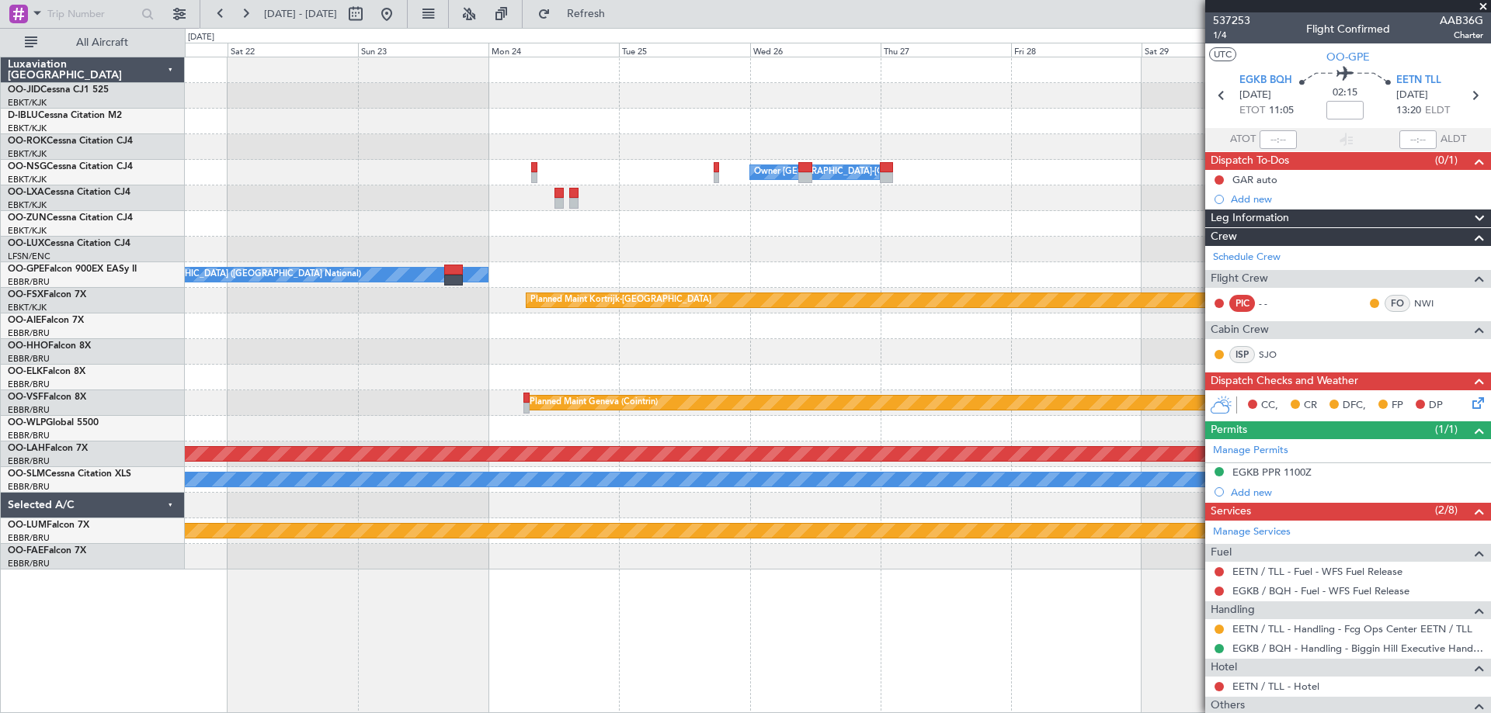
click at [390, 306] on div "Owner [GEOGRAPHIC_DATA]-[GEOGRAPHIC_DATA] No Crew [GEOGRAPHIC_DATA] (Brussels N…" at bounding box center [837, 313] width 1305 height 512
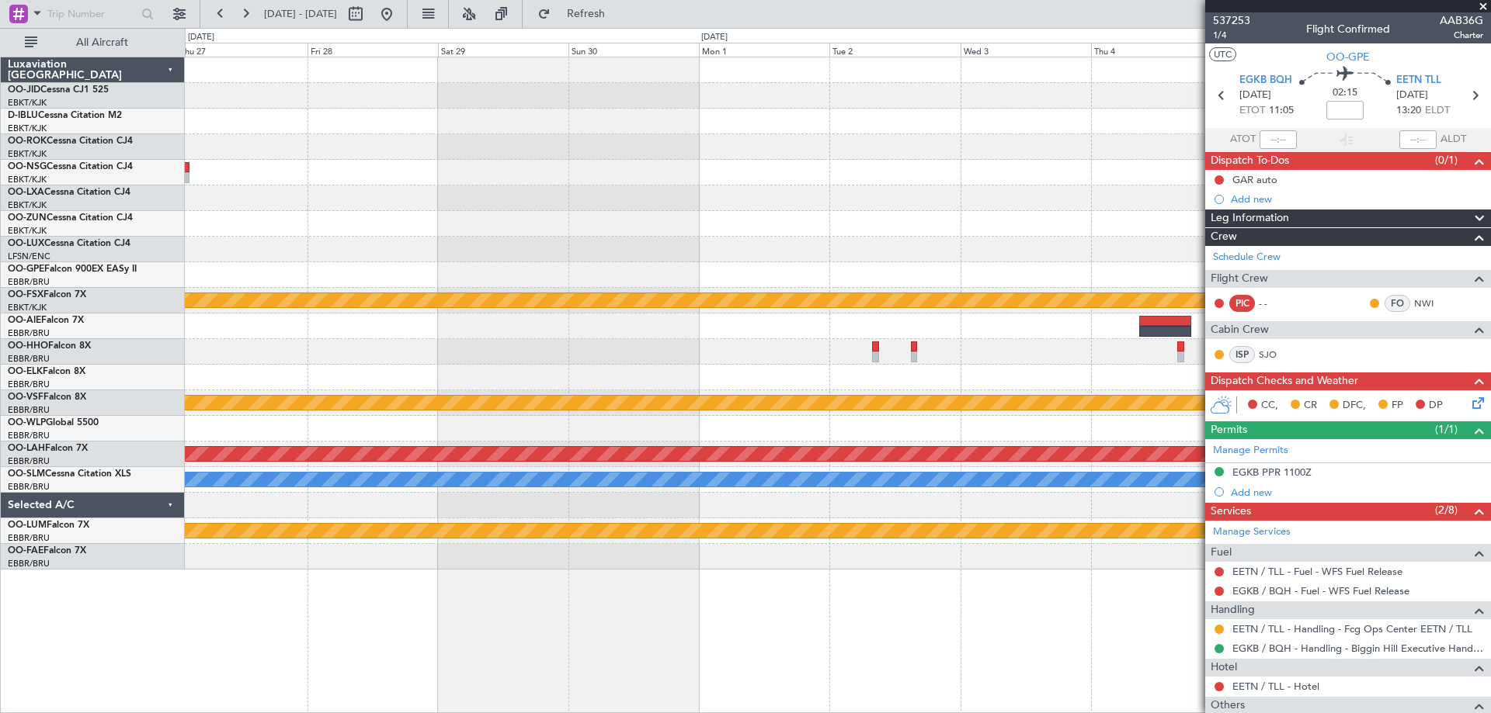
click at [301, 274] on div "Owner [GEOGRAPHIC_DATA]-[GEOGRAPHIC_DATA] Owner [GEOGRAPHIC_DATA]-[GEOGRAPHIC_D…" at bounding box center [837, 313] width 1305 height 512
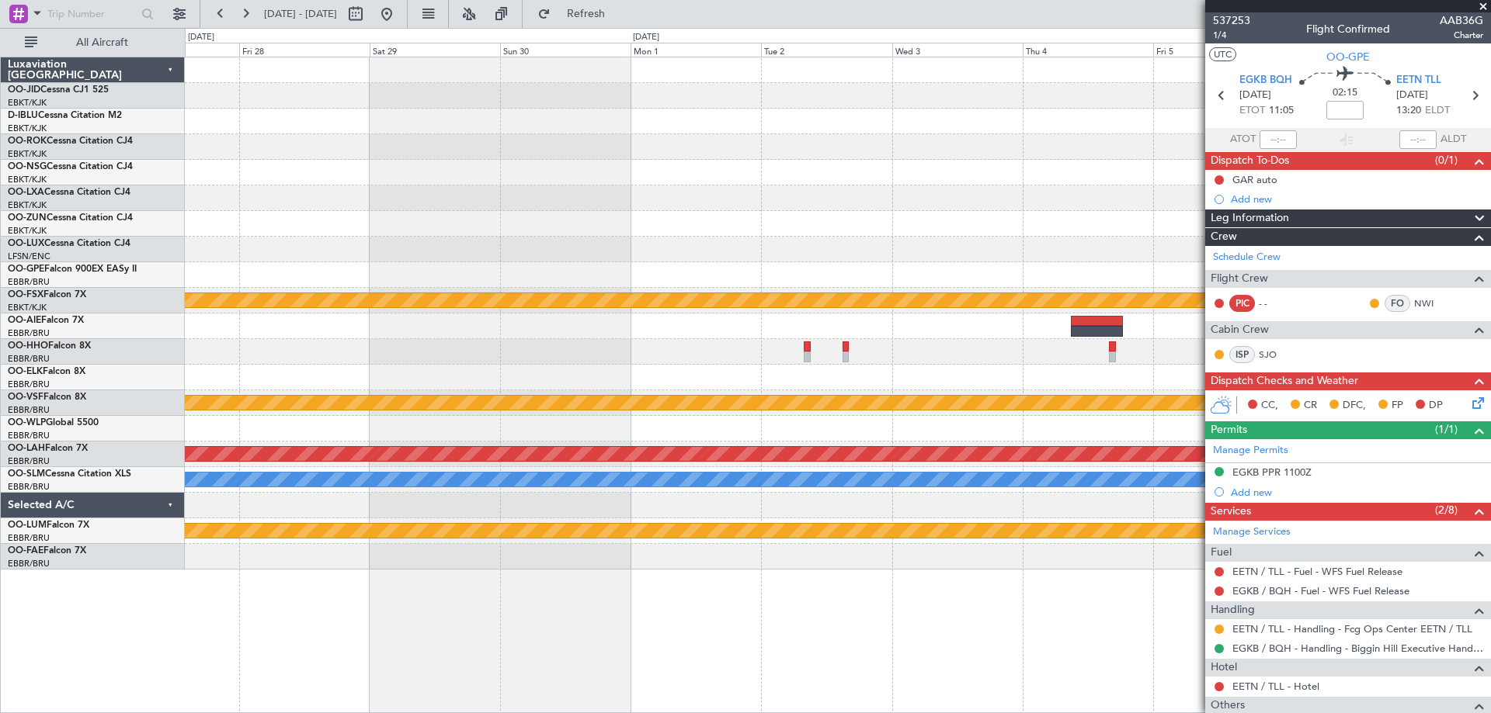
click at [419, 249] on div "Owner [GEOGRAPHIC_DATA]-[GEOGRAPHIC_DATA] Owner [GEOGRAPHIC_DATA]-[GEOGRAPHIC_D…" at bounding box center [837, 313] width 1305 height 512
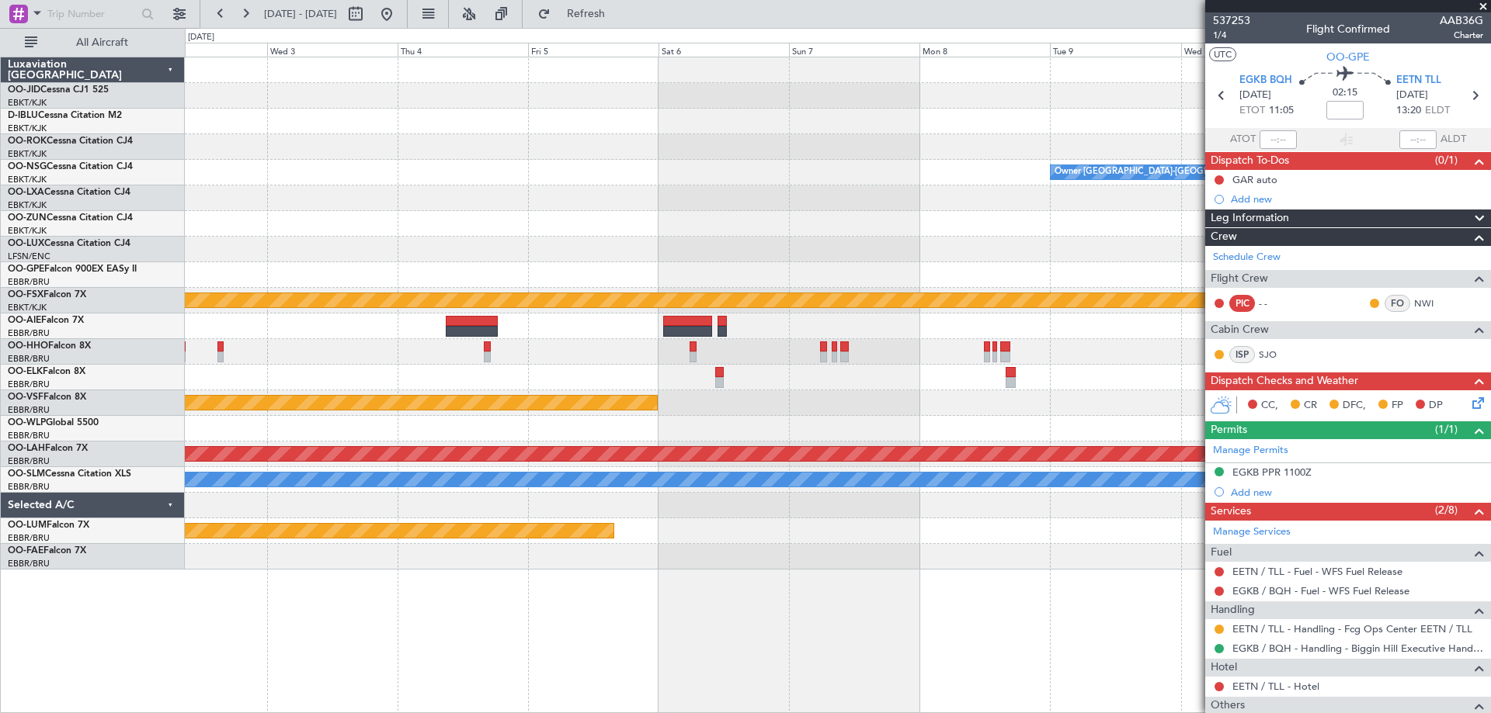
click at [415, 183] on div "Owner [GEOGRAPHIC_DATA]-[GEOGRAPHIC_DATA] Planned Maint [GEOGRAPHIC_DATA]-[GEOG…" at bounding box center [837, 313] width 1305 height 512
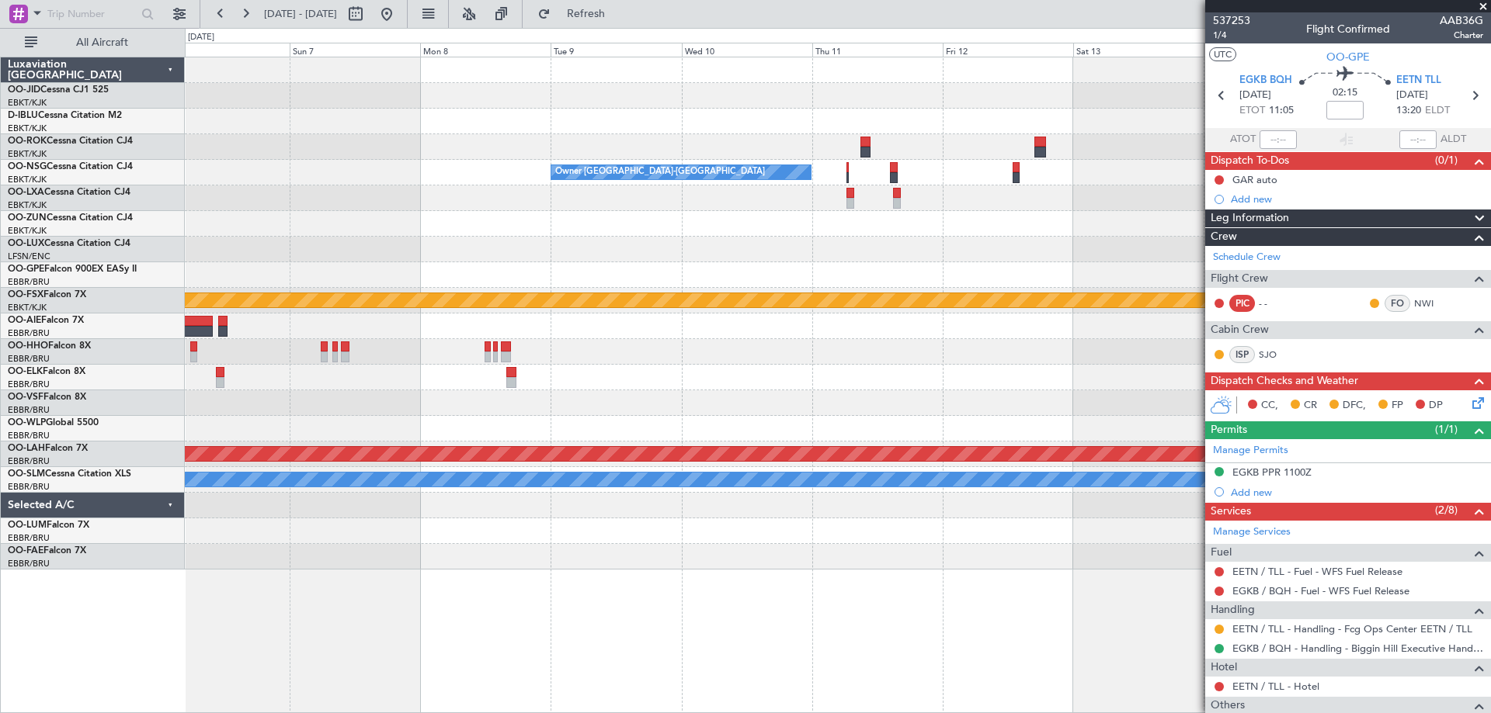
click at [553, 255] on div "Owner [GEOGRAPHIC_DATA]-[GEOGRAPHIC_DATA] Planned Maint [GEOGRAPHIC_DATA]-[GEOG…" at bounding box center [837, 313] width 1305 height 512
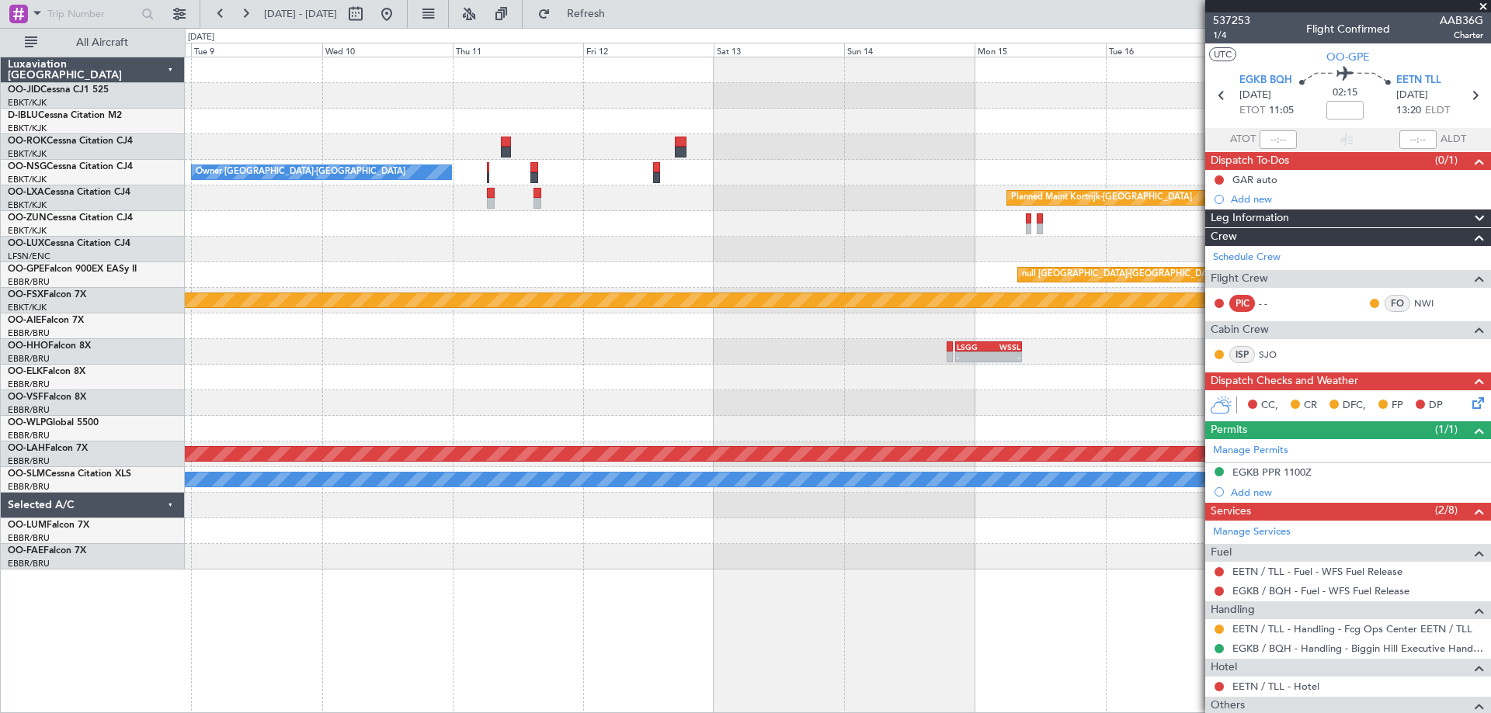
click at [640, 238] on div "Owner [GEOGRAPHIC_DATA]-[GEOGRAPHIC_DATA] Planned Maint [GEOGRAPHIC_DATA]-[GEOG…" at bounding box center [837, 313] width 1305 height 512
click at [435, 227] on div "Owner [GEOGRAPHIC_DATA]-[GEOGRAPHIC_DATA] Planned Maint [GEOGRAPHIC_DATA]-[GEOG…" at bounding box center [837, 313] width 1305 height 512
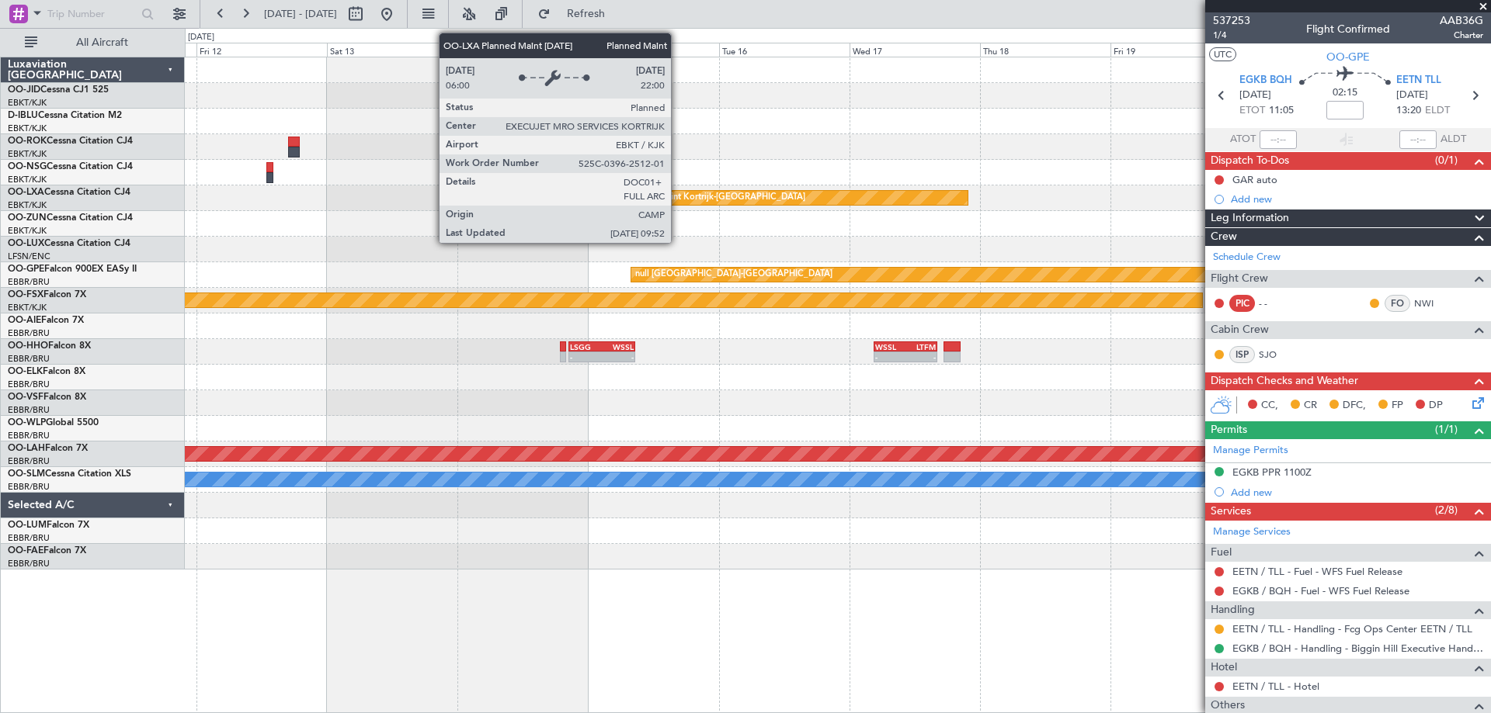
click at [447, 231] on div "Owner [GEOGRAPHIC_DATA]-[GEOGRAPHIC_DATA] Planned Maint [GEOGRAPHIC_DATA]-[GEOG…" at bounding box center [837, 313] width 1305 height 512
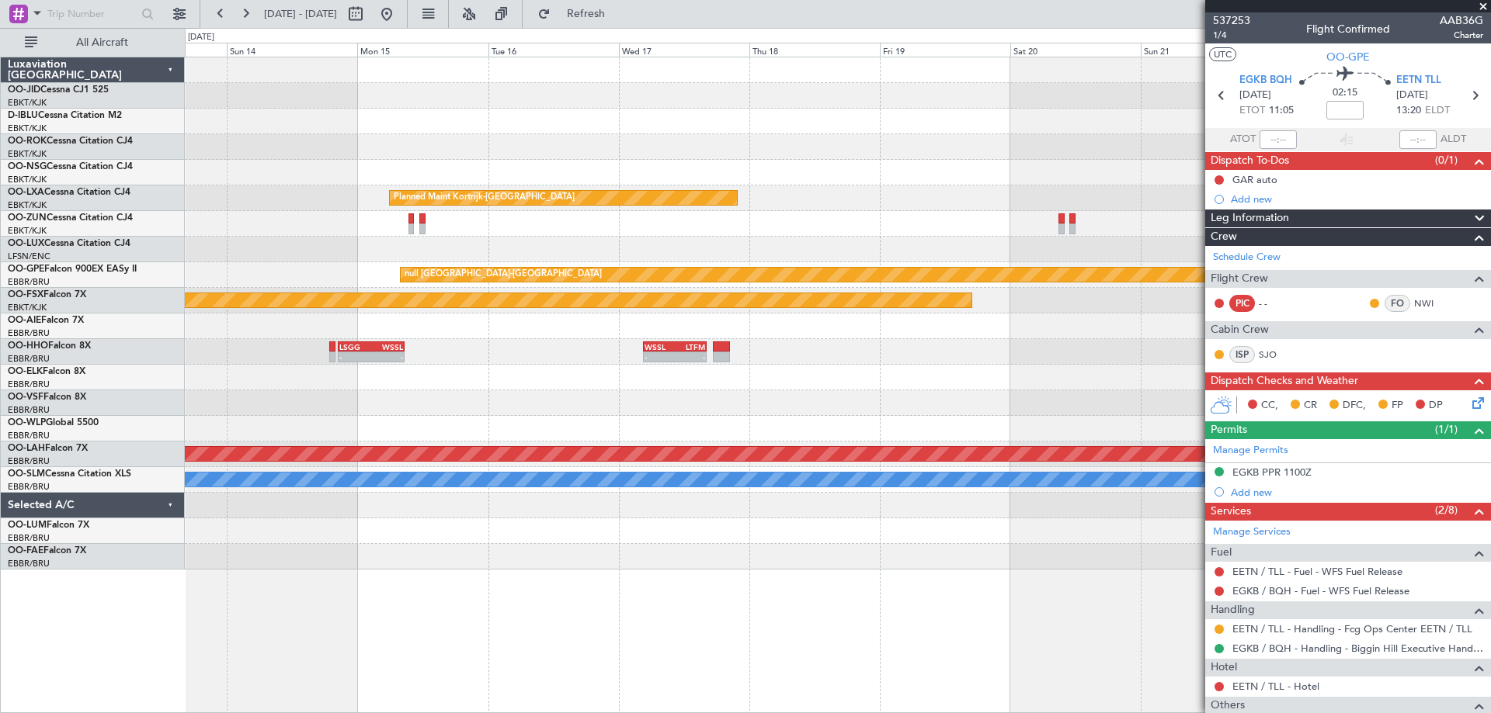
click at [305, 269] on div "Planned Maint Kortrijk-[GEOGRAPHIC_DATA] null [GEOGRAPHIC_DATA]-[GEOGRAPHIC_DAT…" at bounding box center [837, 313] width 1305 height 512
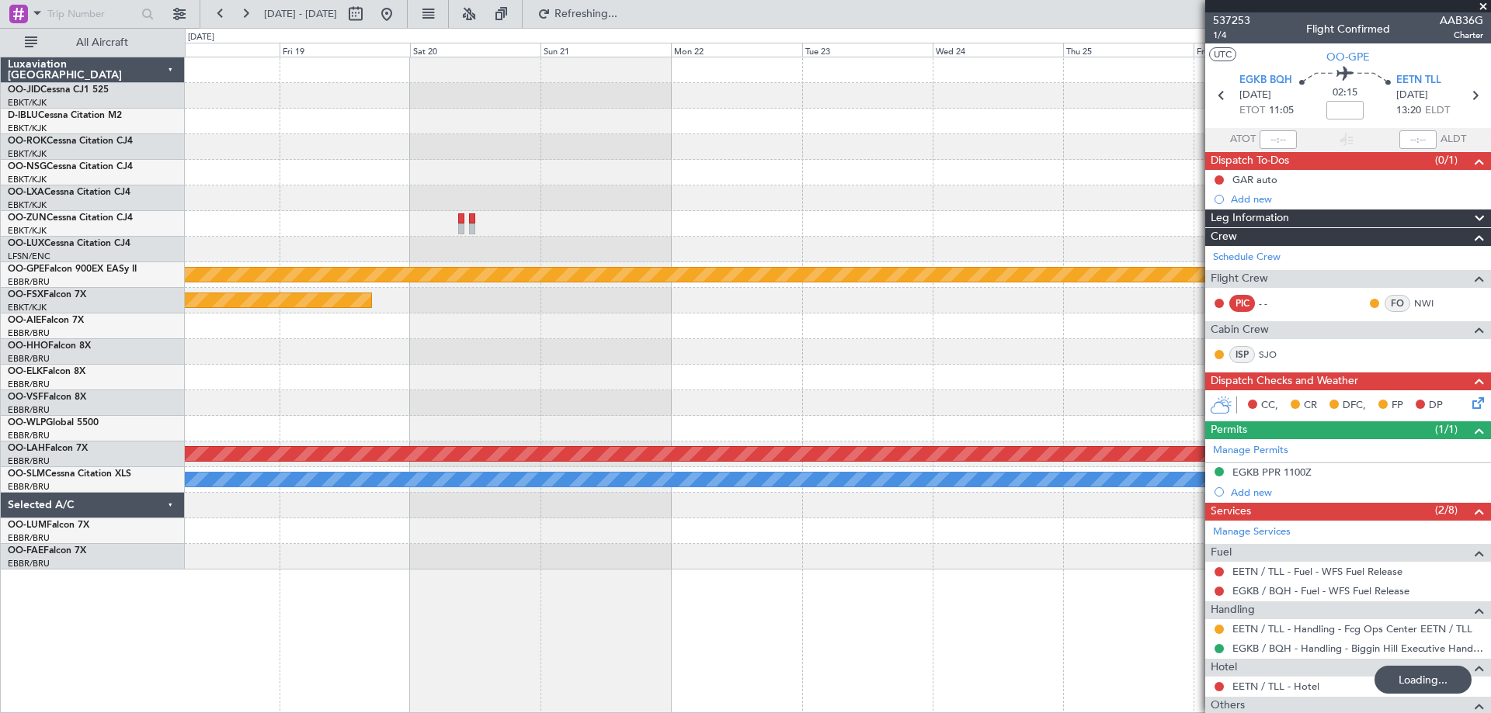
click at [429, 267] on div "Planned Maint Kortrijk-[GEOGRAPHIC_DATA] null [GEOGRAPHIC_DATA]-[GEOGRAPHIC_DAT…" at bounding box center [837, 313] width 1305 height 512
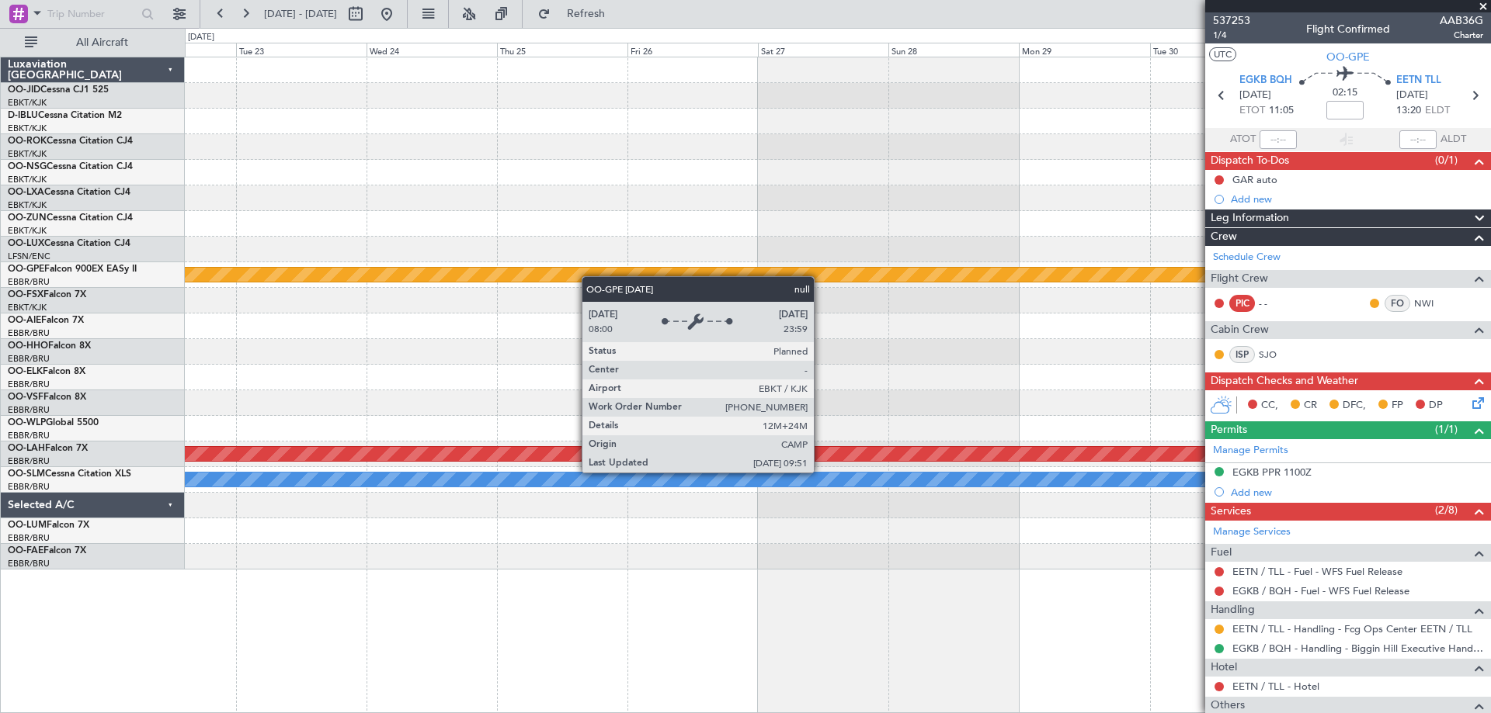
click at [435, 279] on div "null [GEOGRAPHIC_DATA]-[GEOGRAPHIC_DATA] Planned [GEOGRAPHIC_DATA][PERSON_NAME]…" at bounding box center [837, 313] width 1305 height 512
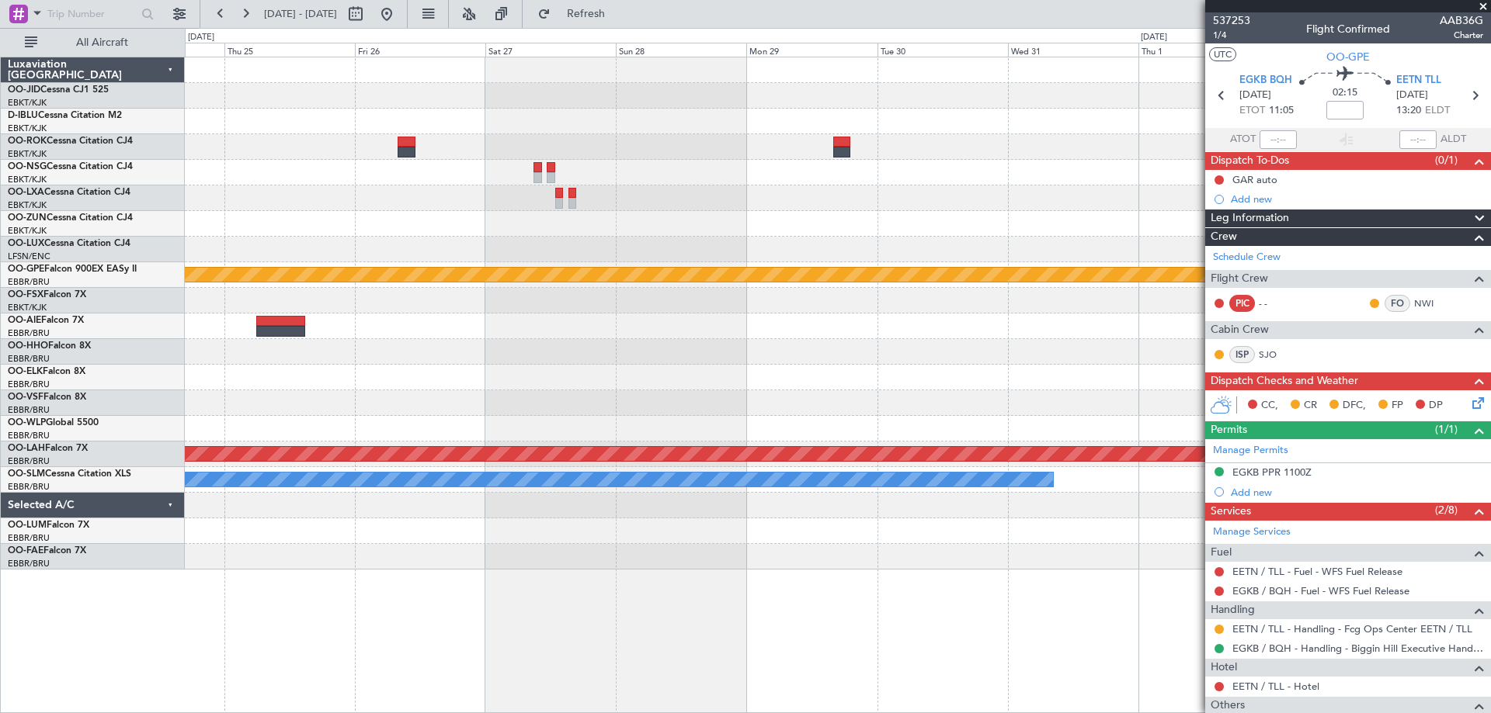
click at [394, 315] on div "null [GEOGRAPHIC_DATA]-[GEOGRAPHIC_DATA] Planned [GEOGRAPHIC_DATA][PERSON_NAME]…" at bounding box center [837, 313] width 1305 height 512
click at [745, 266] on div "null [GEOGRAPHIC_DATA]-[GEOGRAPHIC_DATA] Planned [GEOGRAPHIC_DATA][PERSON_NAME]…" at bounding box center [837, 313] width 1305 height 512
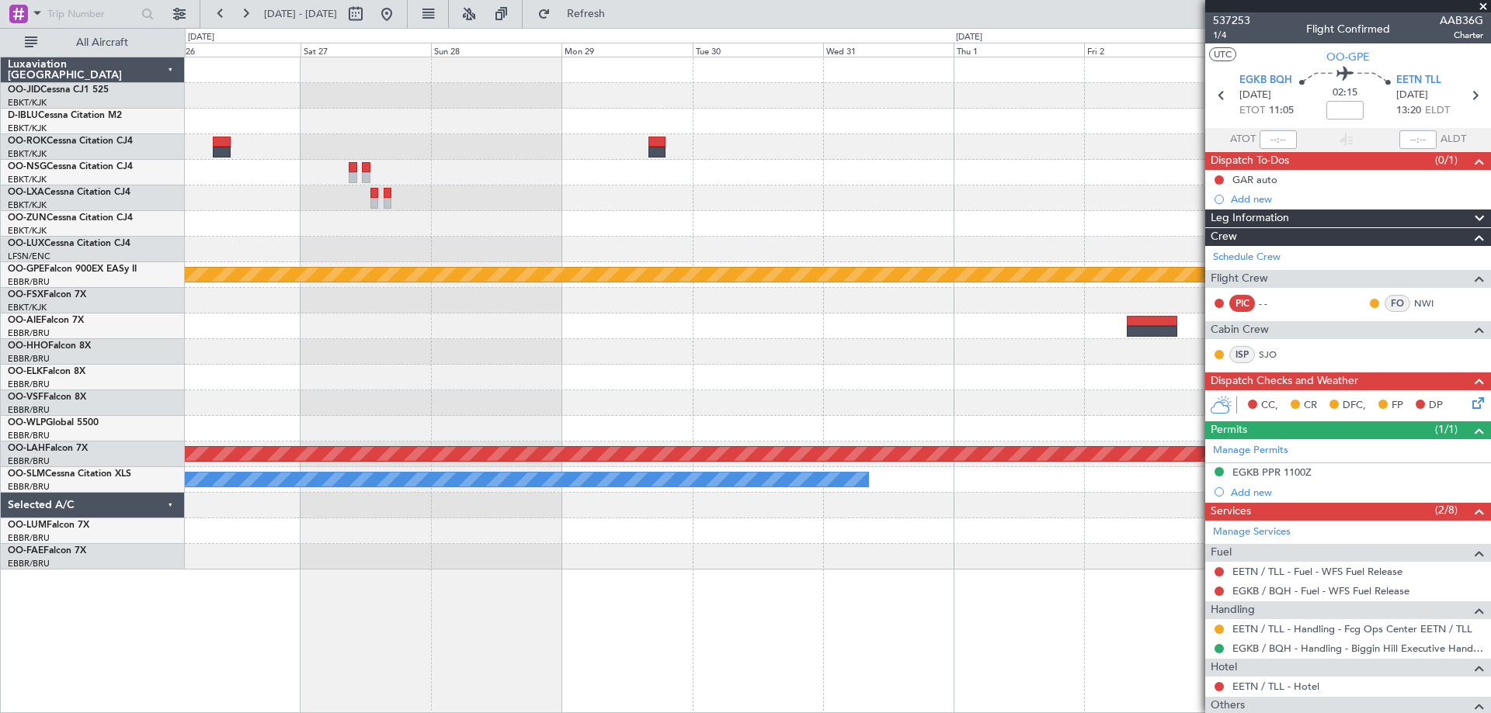
click at [580, 249] on div "null [GEOGRAPHIC_DATA]-[GEOGRAPHIC_DATA] Planned [GEOGRAPHIC_DATA][PERSON_NAME]…" at bounding box center [837, 313] width 1305 height 512
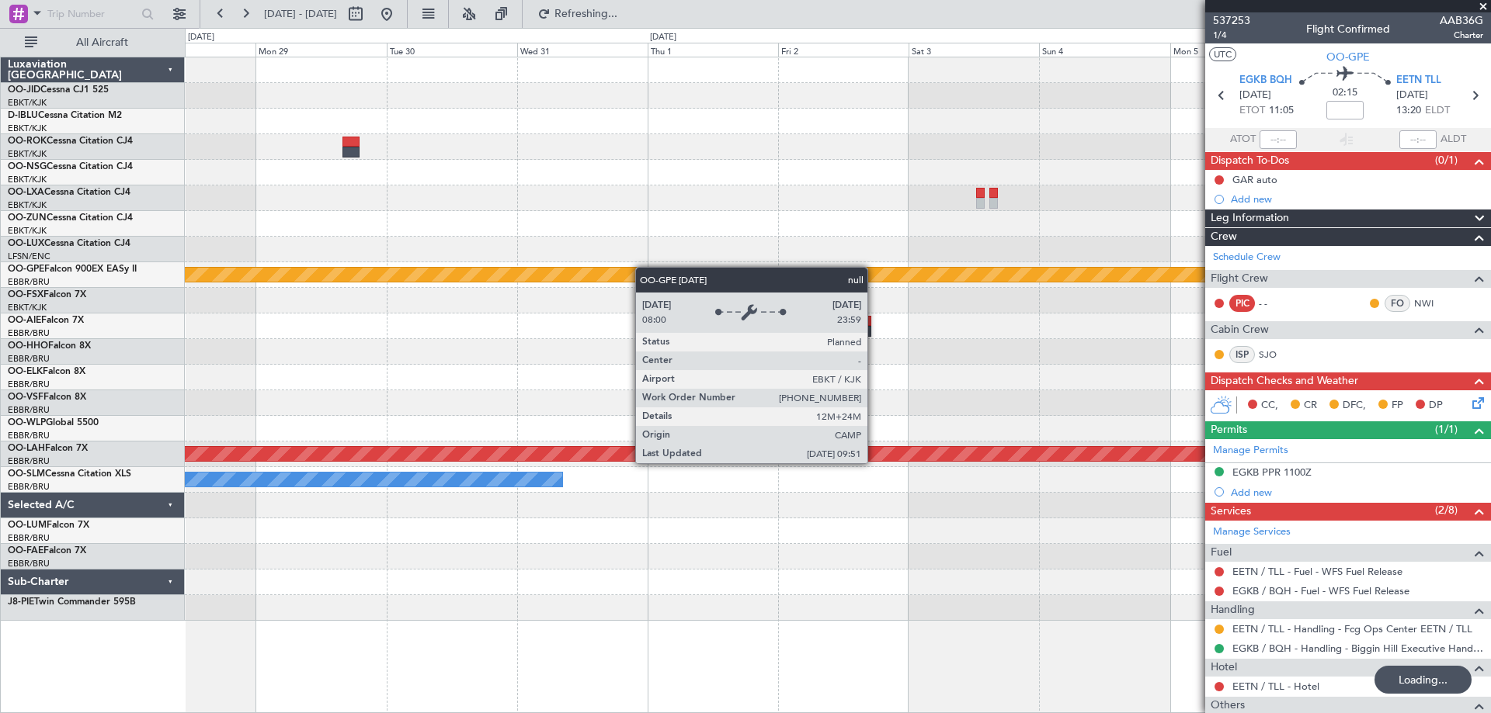
click at [621, 269] on div "null [GEOGRAPHIC_DATA]-[GEOGRAPHIC_DATA] Planned [GEOGRAPHIC_DATA][PERSON_NAME]…" at bounding box center [837, 339] width 1305 height 564
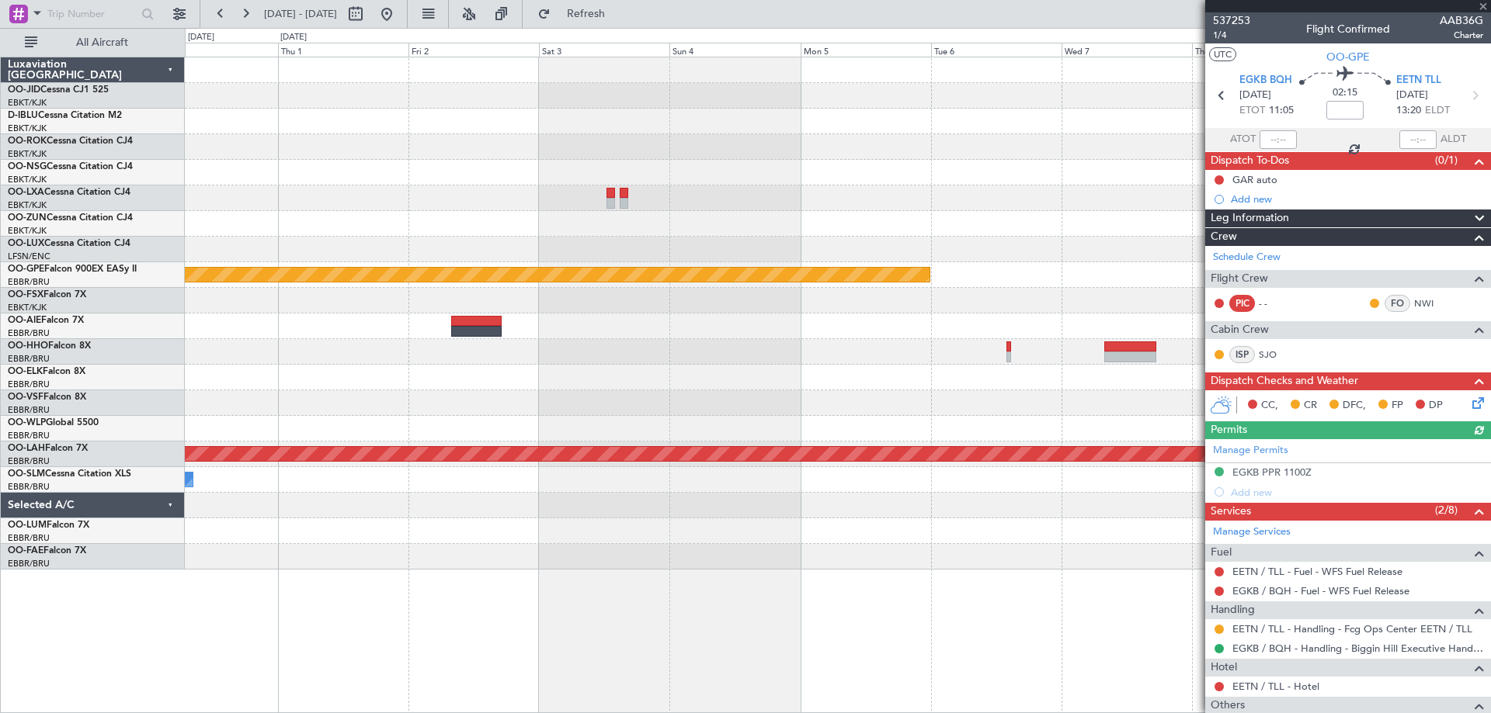
click at [449, 210] on div "null [GEOGRAPHIC_DATA]-[GEOGRAPHIC_DATA] Planned [GEOGRAPHIC_DATA][PERSON_NAME]…" at bounding box center [837, 313] width 1305 height 512
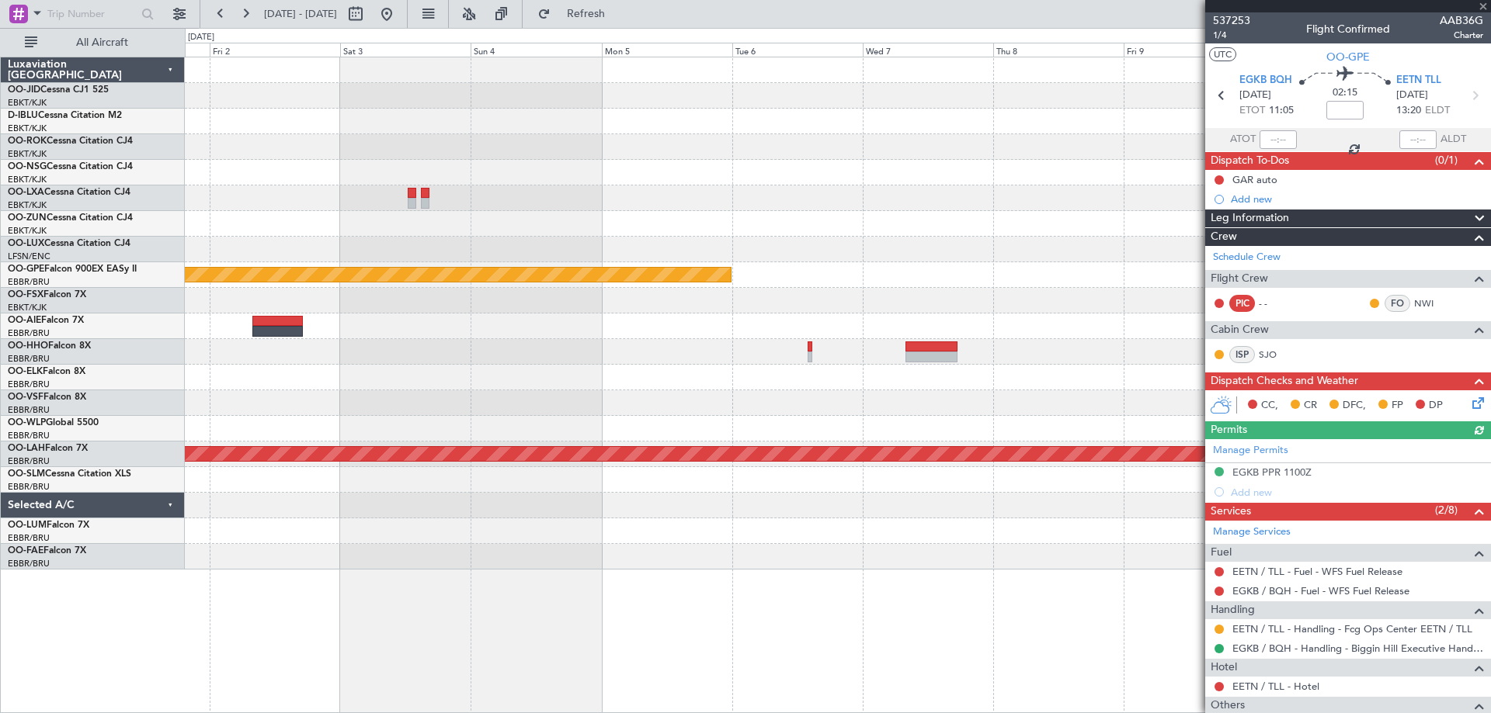
click at [733, 191] on div "null [GEOGRAPHIC_DATA]-[GEOGRAPHIC_DATA] Planned [GEOGRAPHIC_DATA][PERSON_NAME]…" at bounding box center [837, 313] width 1305 height 512
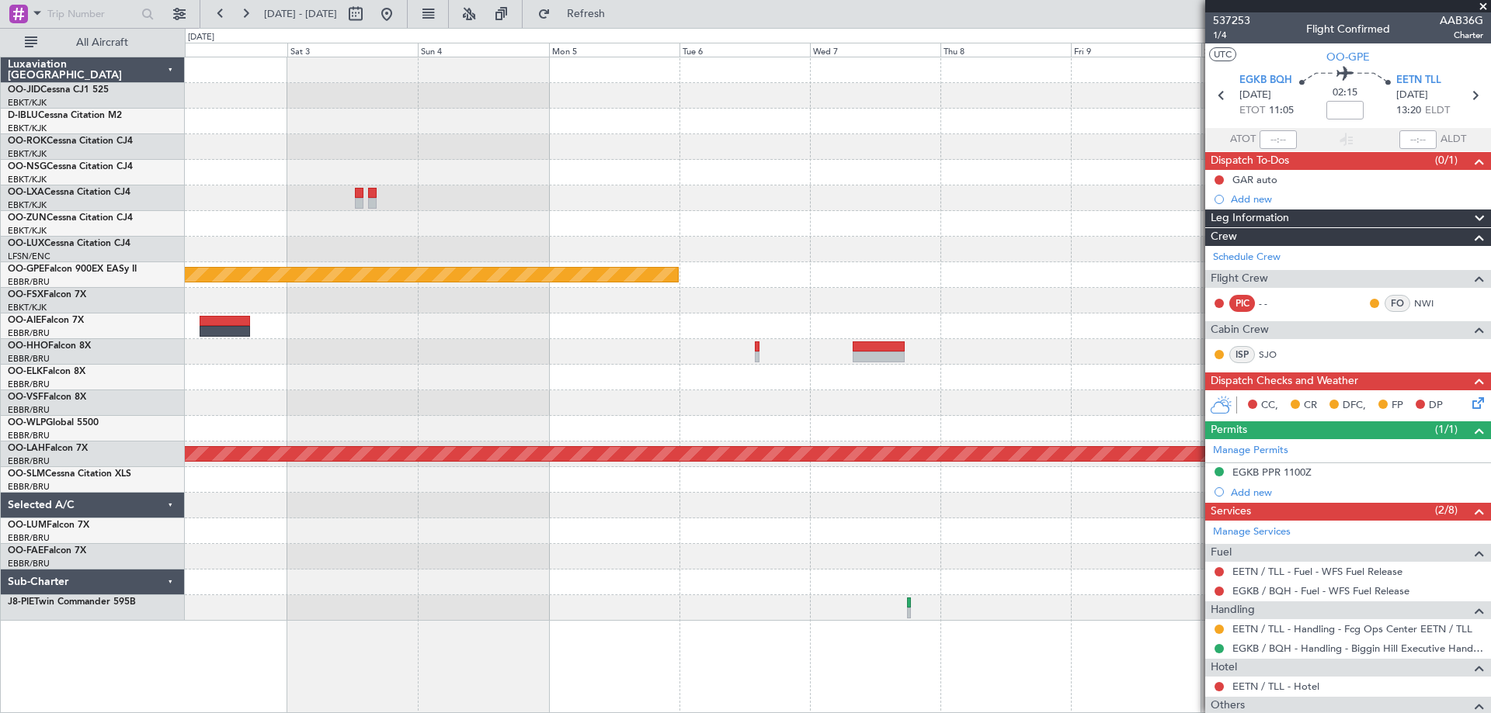
click at [1255, 180] on fb-app "[DATE] - [DATE] Refresh Quick Links All Aircraft null [GEOGRAPHIC_DATA]-[GEOGRA…" at bounding box center [745, 363] width 1491 height 702
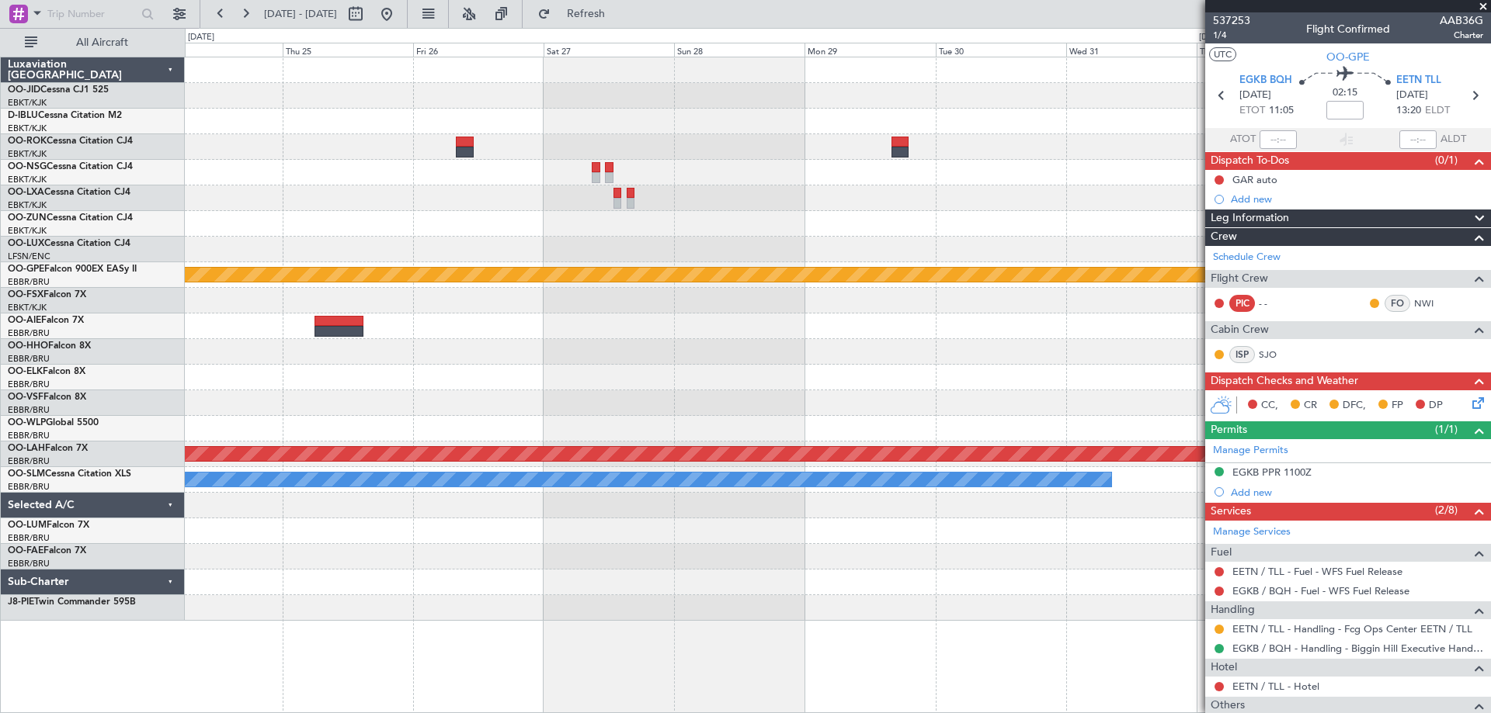
click at [1183, 202] on div "null [GEOGRAPHIC_DATA]-[GEOGRAPHIC_DATA] Planned [GEOGRAPHIC_DATA][PERSON_NAME]…" at bounding box center [837, 339] width 1305 height 564
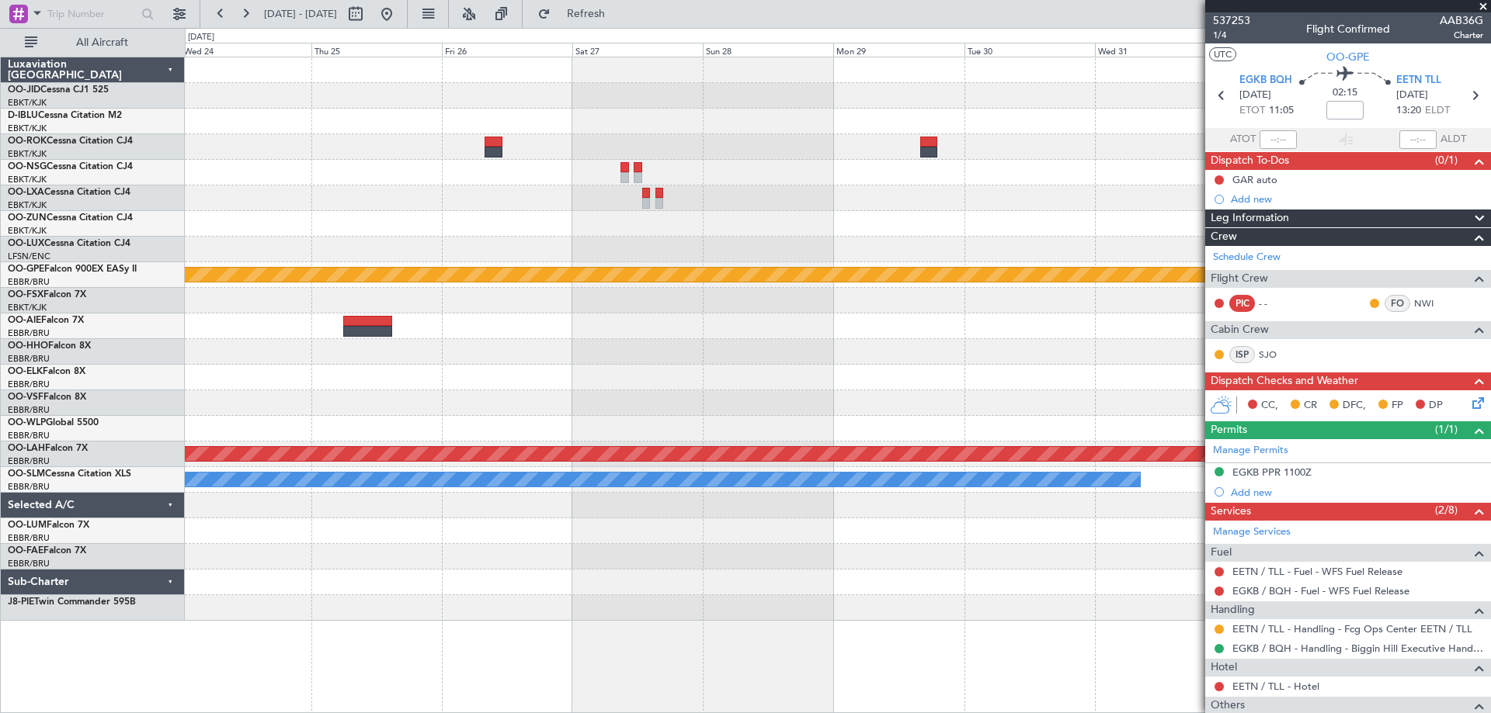
click at [1071, 224] on div at bounding box center [837, 224] width 1305 height 26
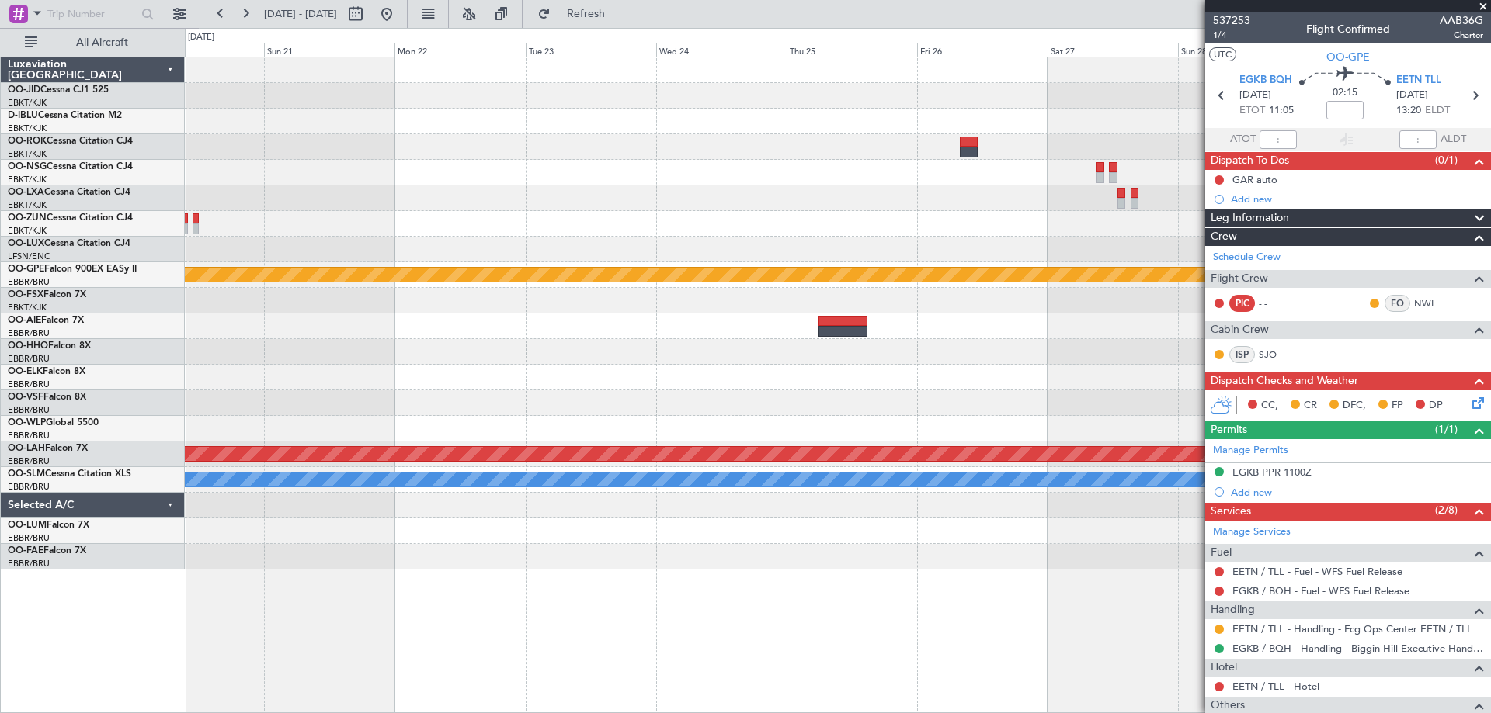
click at [467, 274] on div "Planned Maint Kortrijk-[GEOGRAPHIC_DATA] null [GEOGRAPHIC_DATA]-[GEOGRAPHIC_DAT…" at bounding box center [837, 313] width 1305 height 512
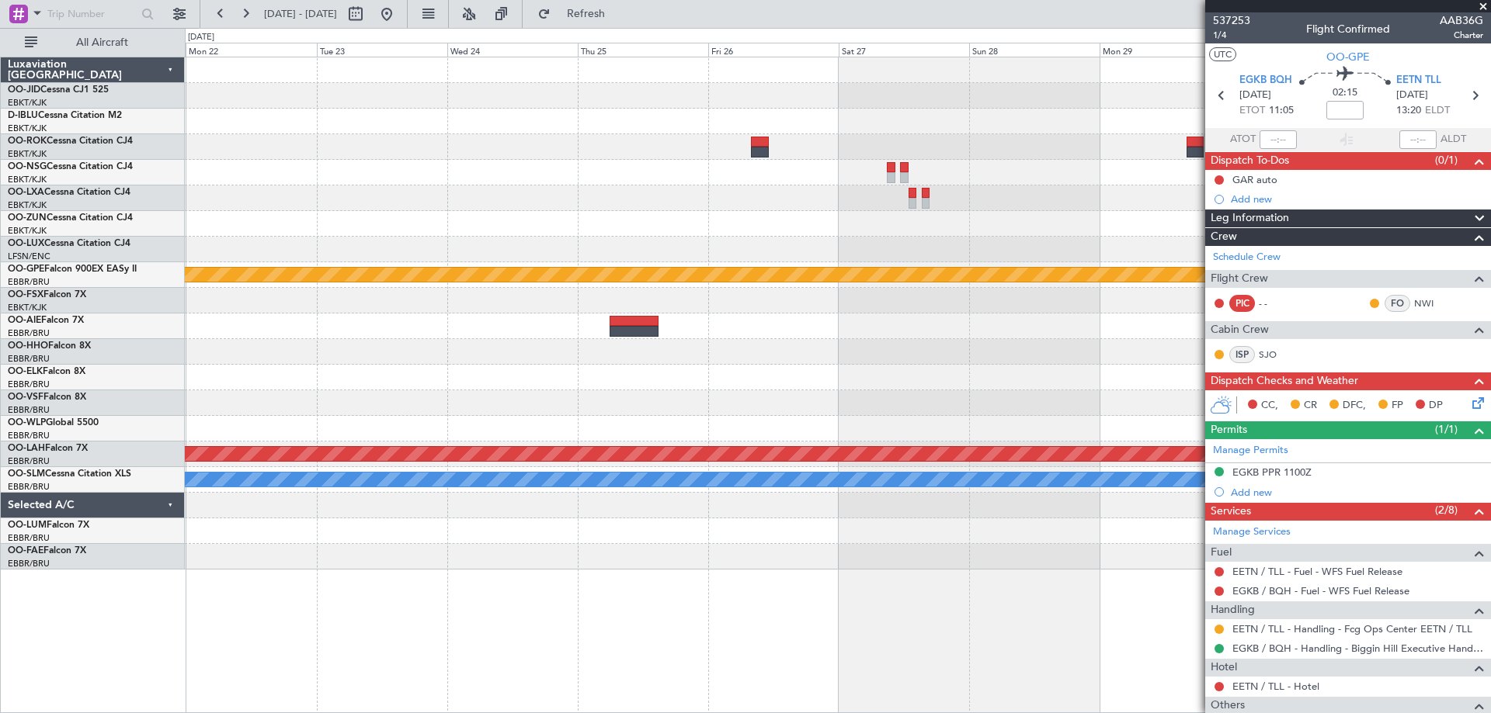
click at [517, 219] on div "null [GEOGRAPHIC_DATA]-[GEOGRAPHIC_DATA] Planned Maint [GEOGRAPHIC_DATA]-[GEOGR…" at bounding box center [837, 313] width 1305 height 512
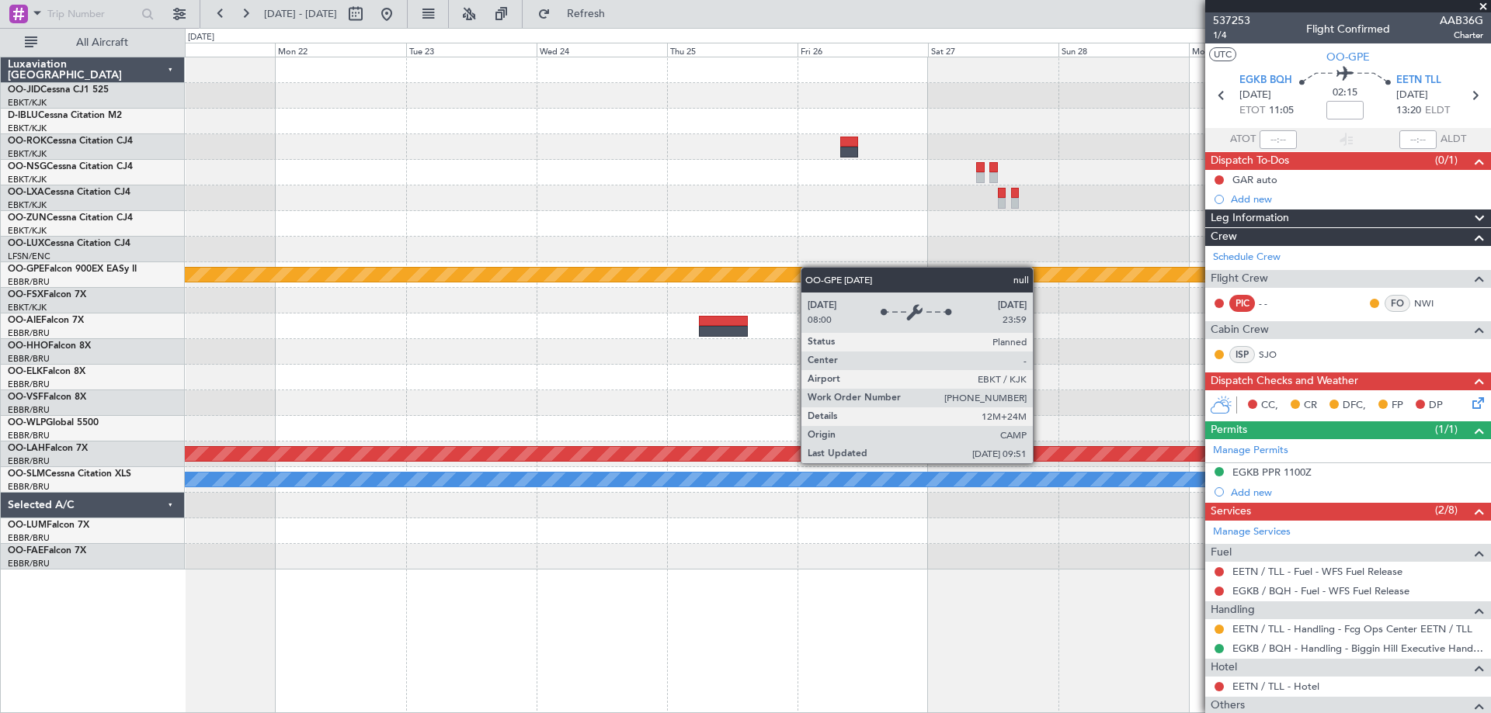
click at [803, 269] on div "null [GEOGRAPHIC_DATA]-[GEOGRAPHIC_DATA]" at bounding box center [818, 275] width 2827 height 14
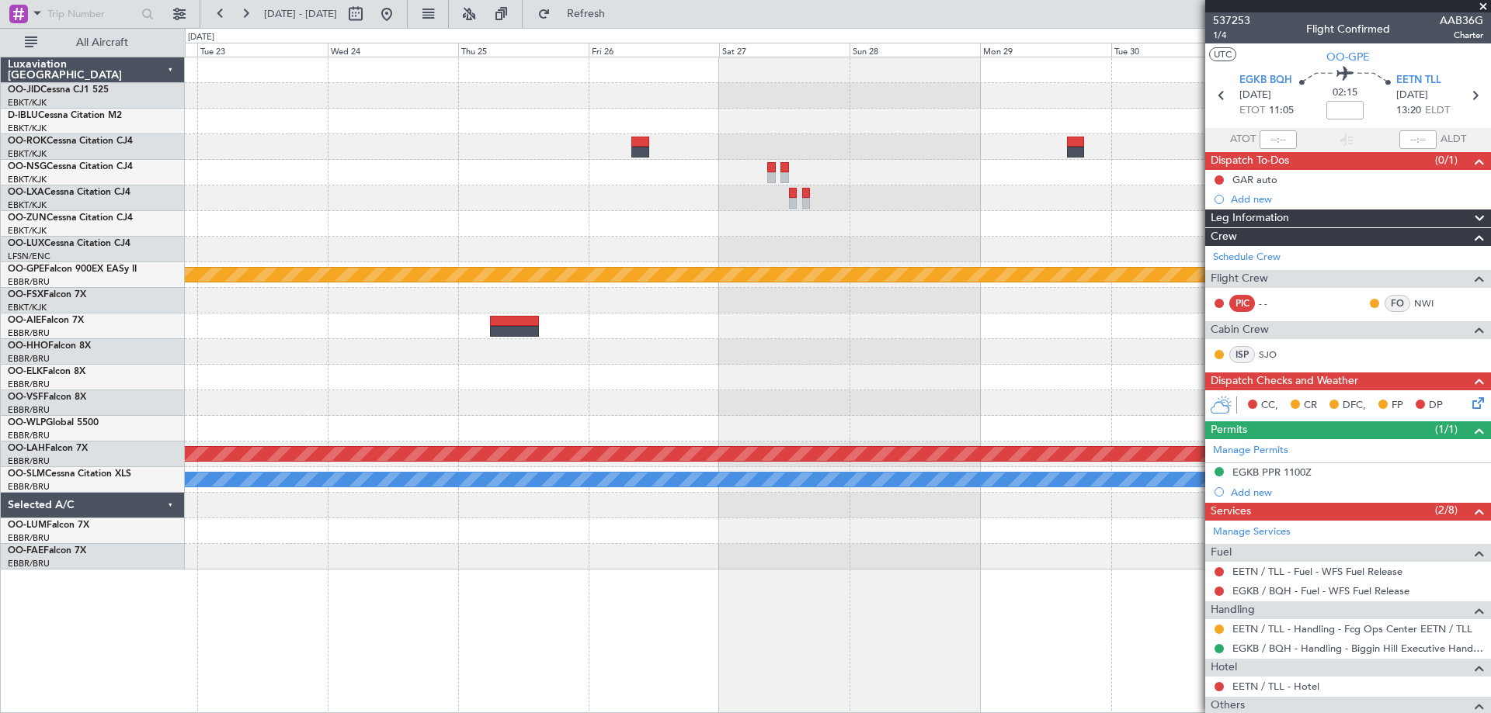
click at [637, 264] on div "null [GEOGRAPHIC_DATA]-[GEOGRAPHIC_DATA] Planned [GEOGRAPHIC_DATA][PERSON_NAME]…" at bounding box center [837, 313] width 1305 height 512
click at [255, 213] on div at bounding box center [837, 224] width 1305 height 26
